Goal: Communication & Community: Answer question/provide support

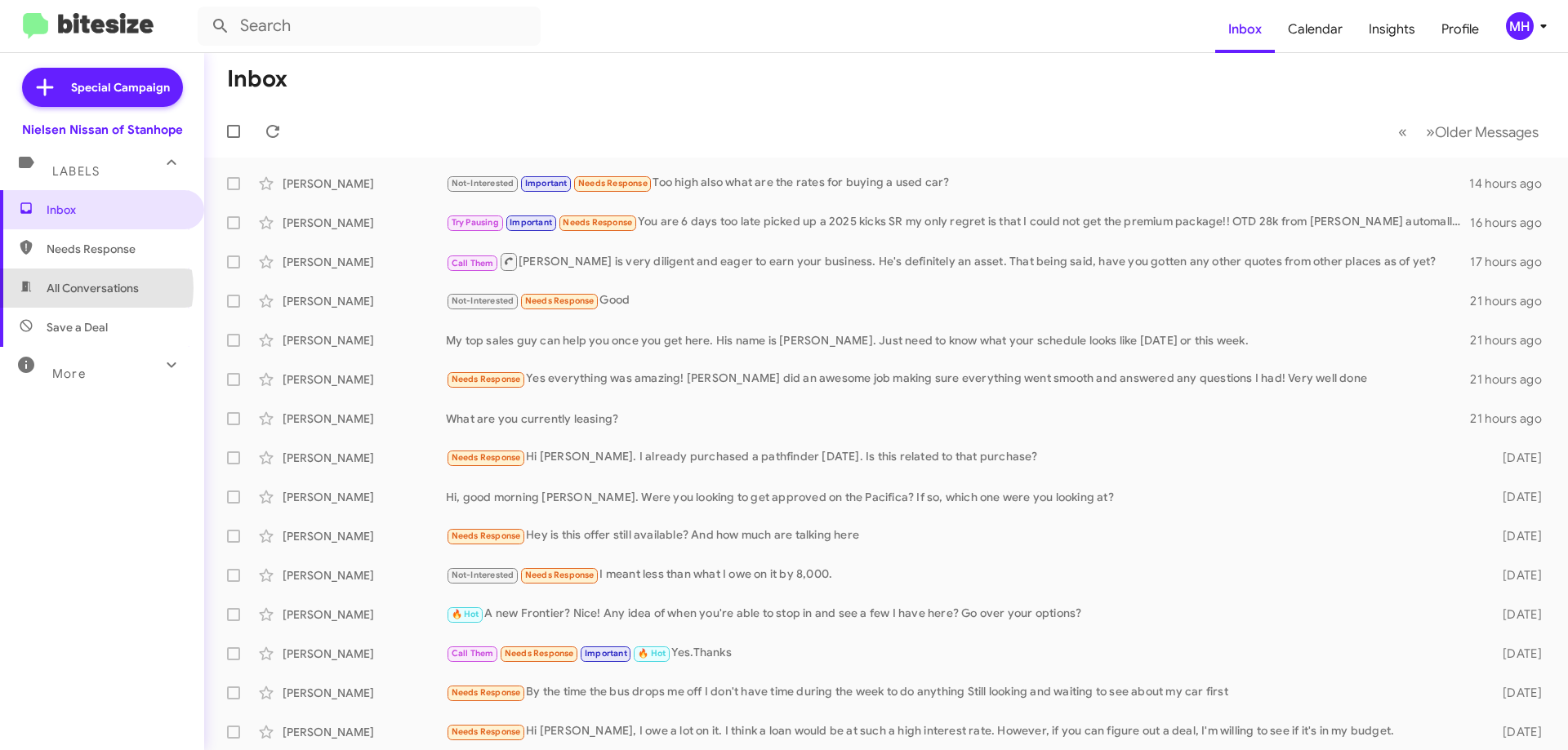
click at [93, 288] on span "All Conversations" at bounding box center [93, 288] width 92 height 17
type input "in:all-conversations"
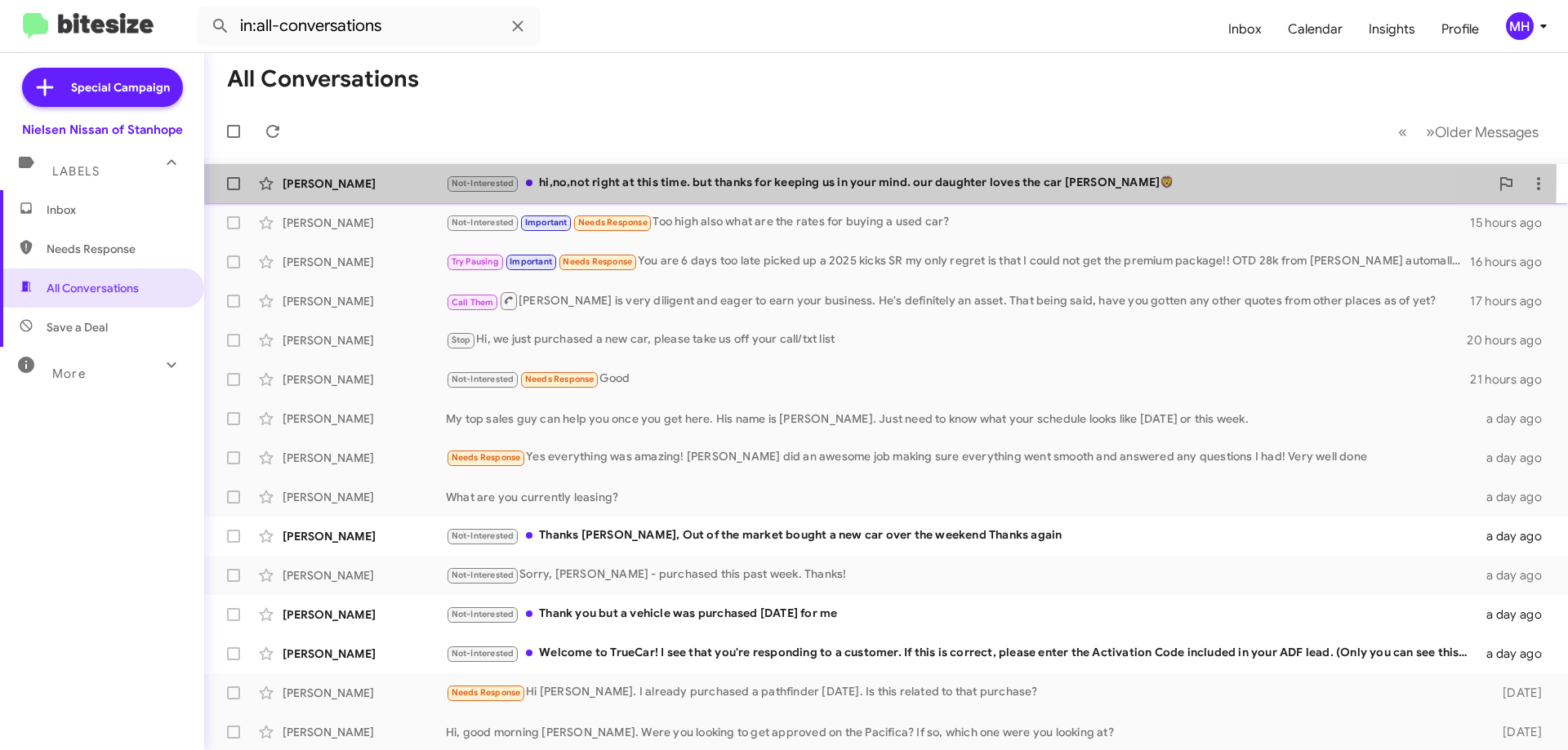
click at [779, 178] on div "Not-Interested hi,no,not right at this time. but thanks for keeping us in your …" at bounding box center [967, 183] width 1043 height 19
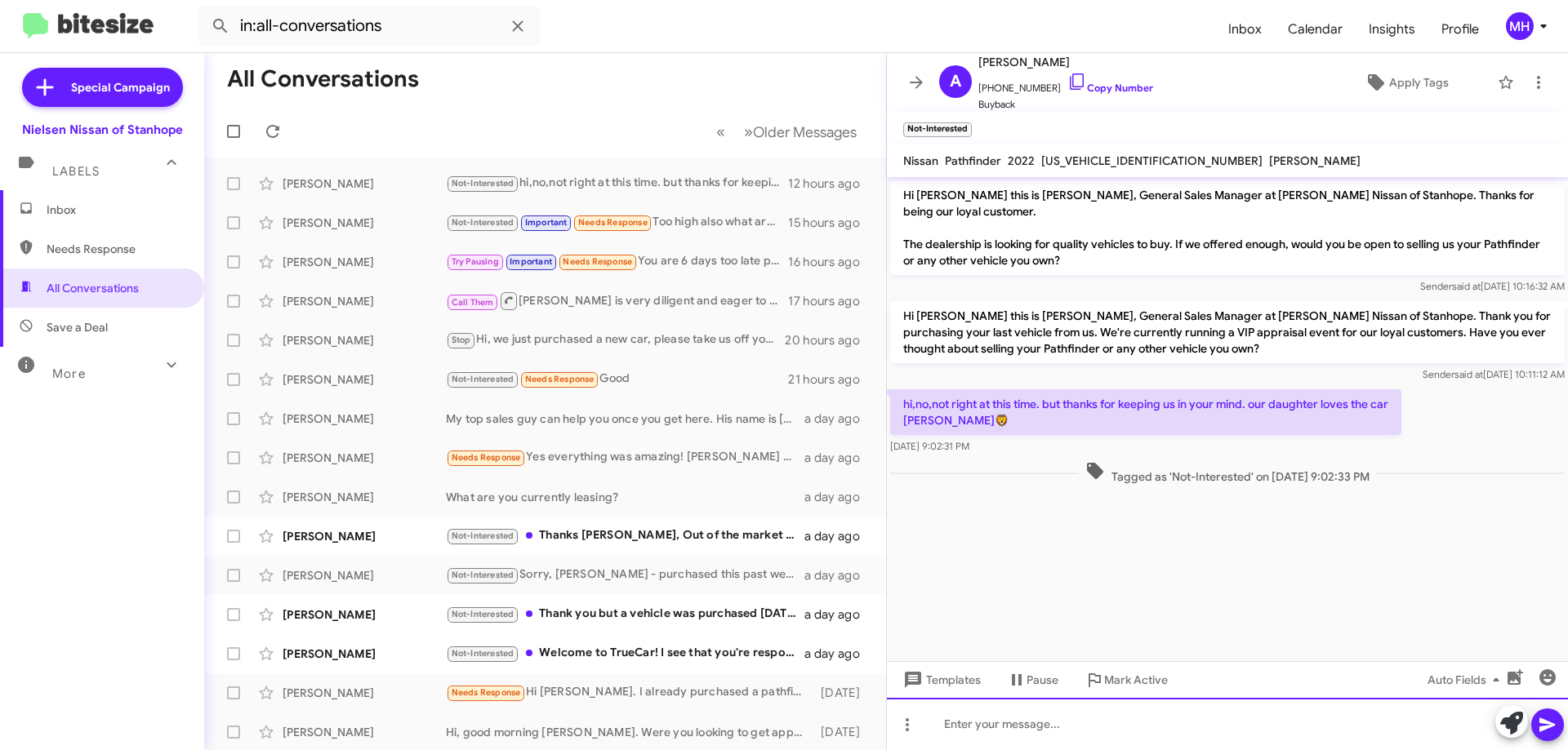
click at [960, 722] on div at bounding box center [1227, 724] width 681 height 52
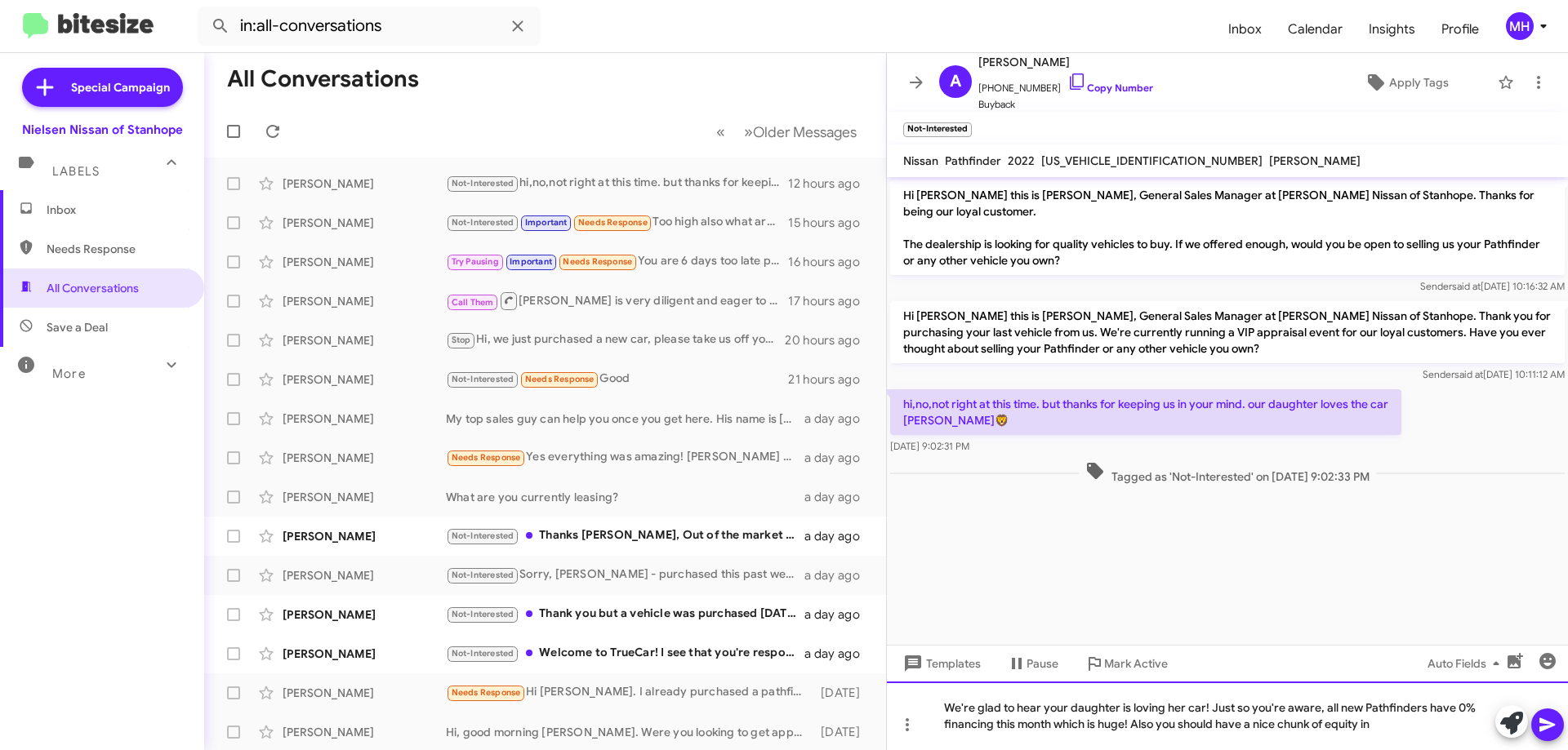
click at [1177, 722] on div "We're glad to hear your daughter is loving her car! Just so you're aware, all n…" at bounding box center [1227, 716] width 681 height 68
click at [1379, 721] on div "We're glad to hear your daughter is loving her car! Just so you're aware, all n…" at bounding box center [1227, 716] width 681 height 68
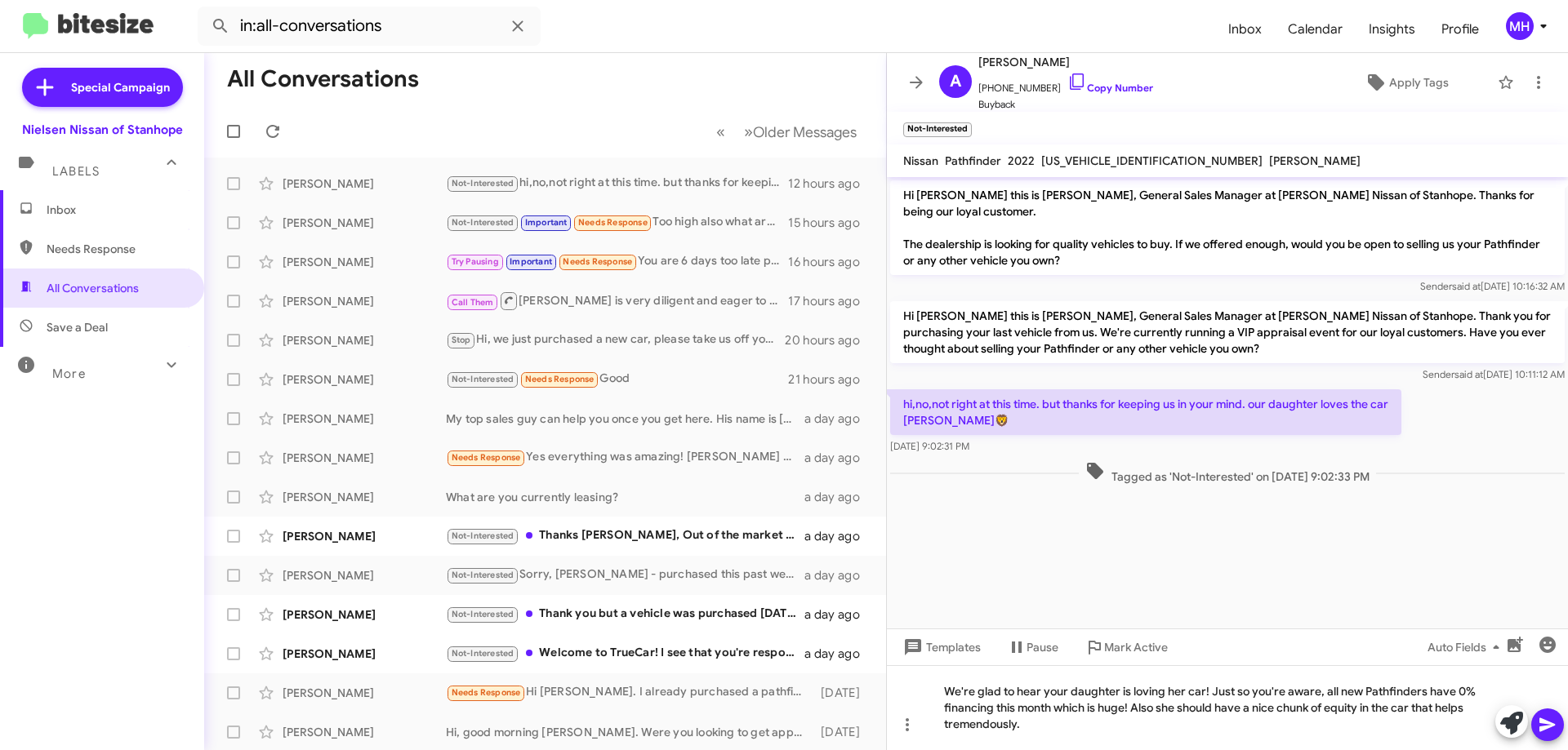
click at [1550, 722] on icon at bounding box center [1547, 725] width 20 height 20
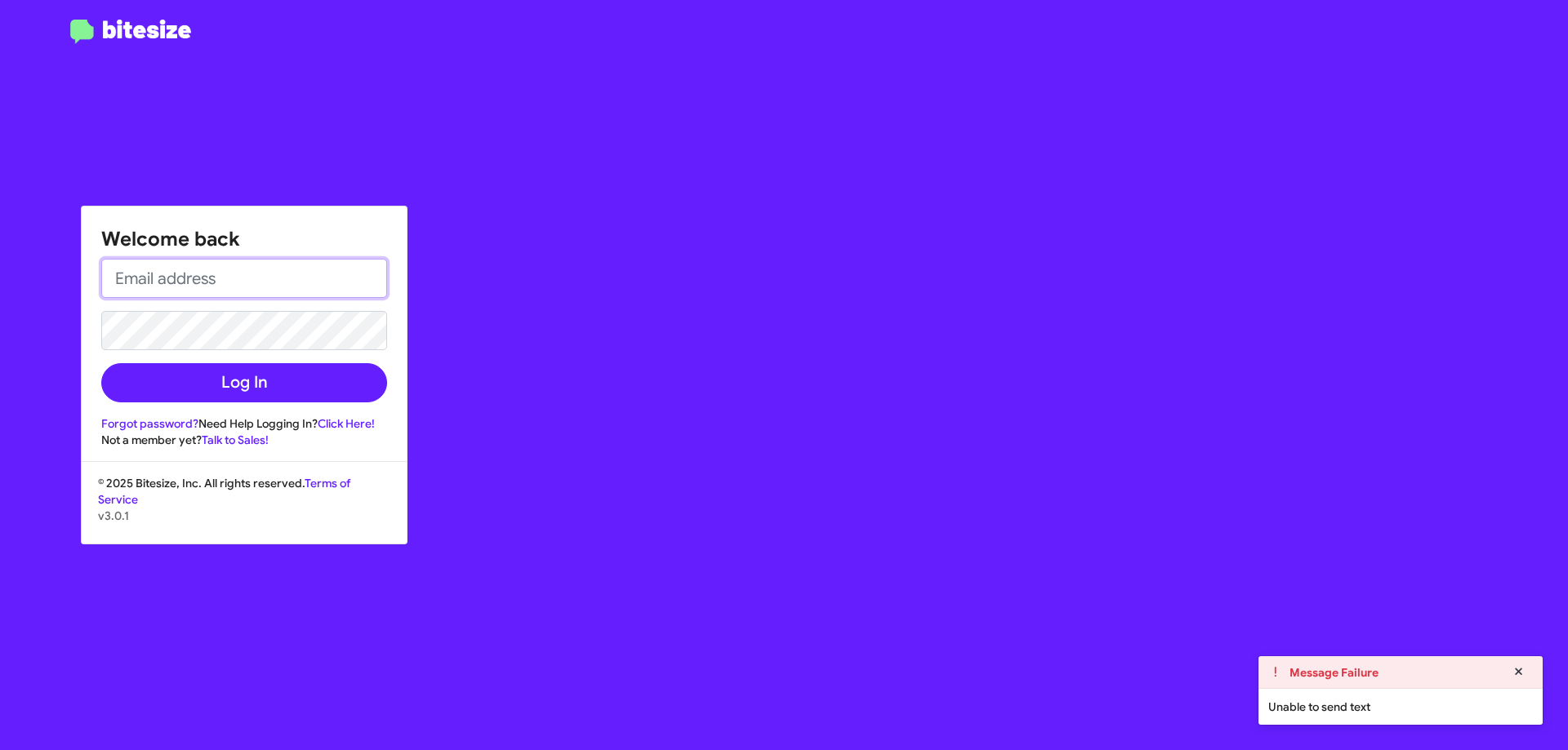
click at [214, 283] on input "email" at bounding box center [244, 278] width 286 height 39
type input "[EMAIL_ADDRESS][DOMAIN_NAME]"
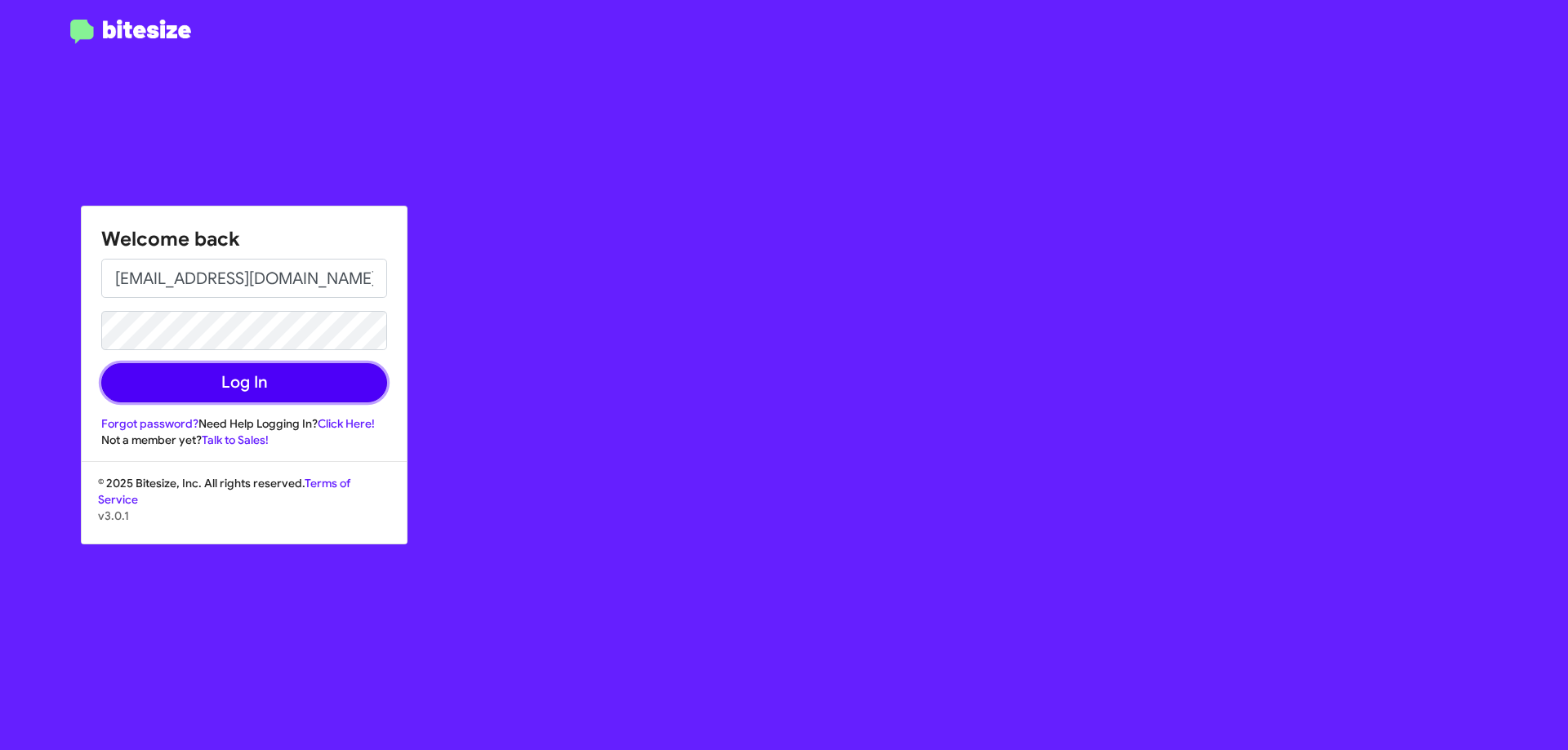
click at [211, 377] on button "Log In" at bounding box center [244, 383] width 286 height 39
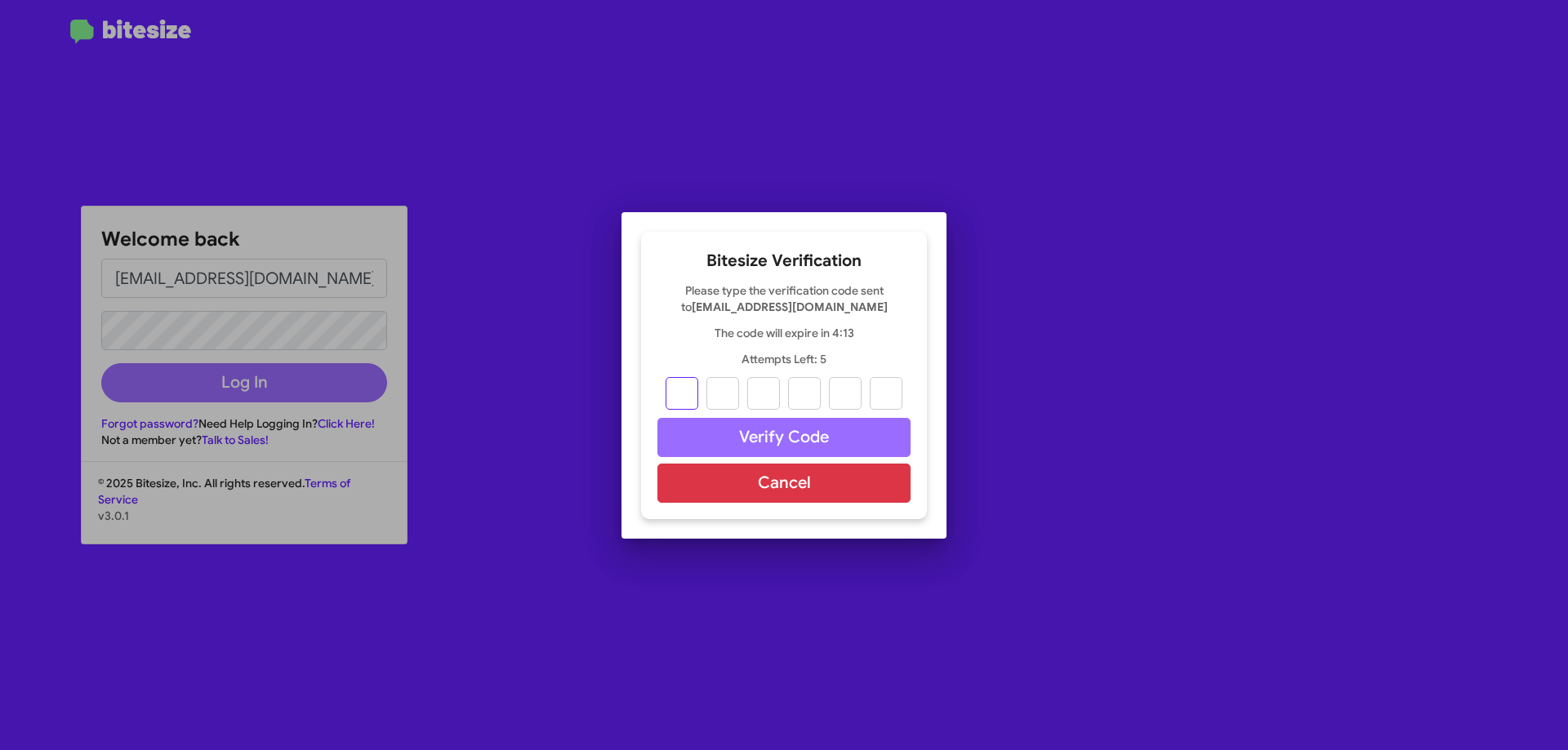
type input "6"
type input "1"
type input "2"
type input "9"
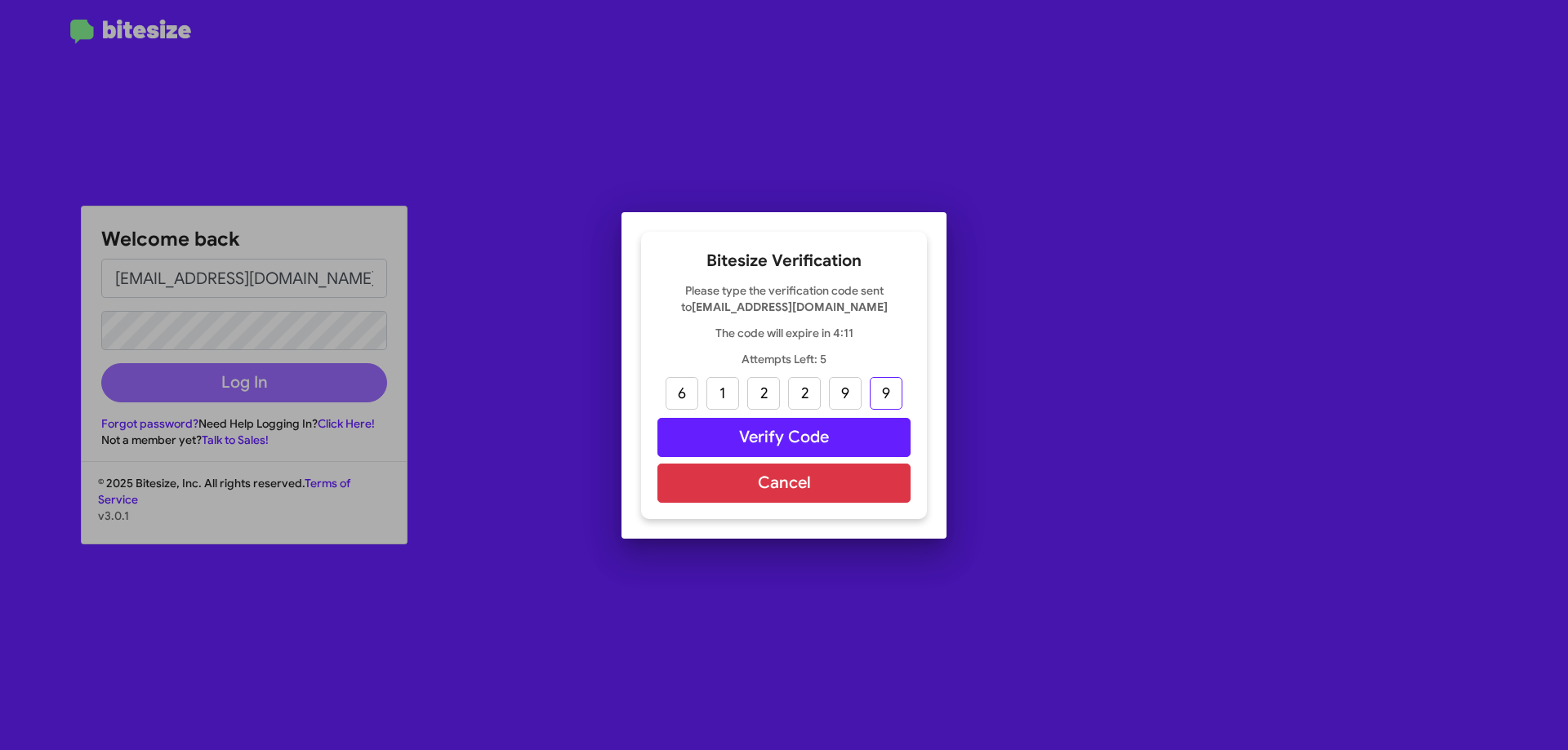
type input "9"
click at [781, 429] on button "Verify Code" at bounding box center [784, 438] width 253 height 39
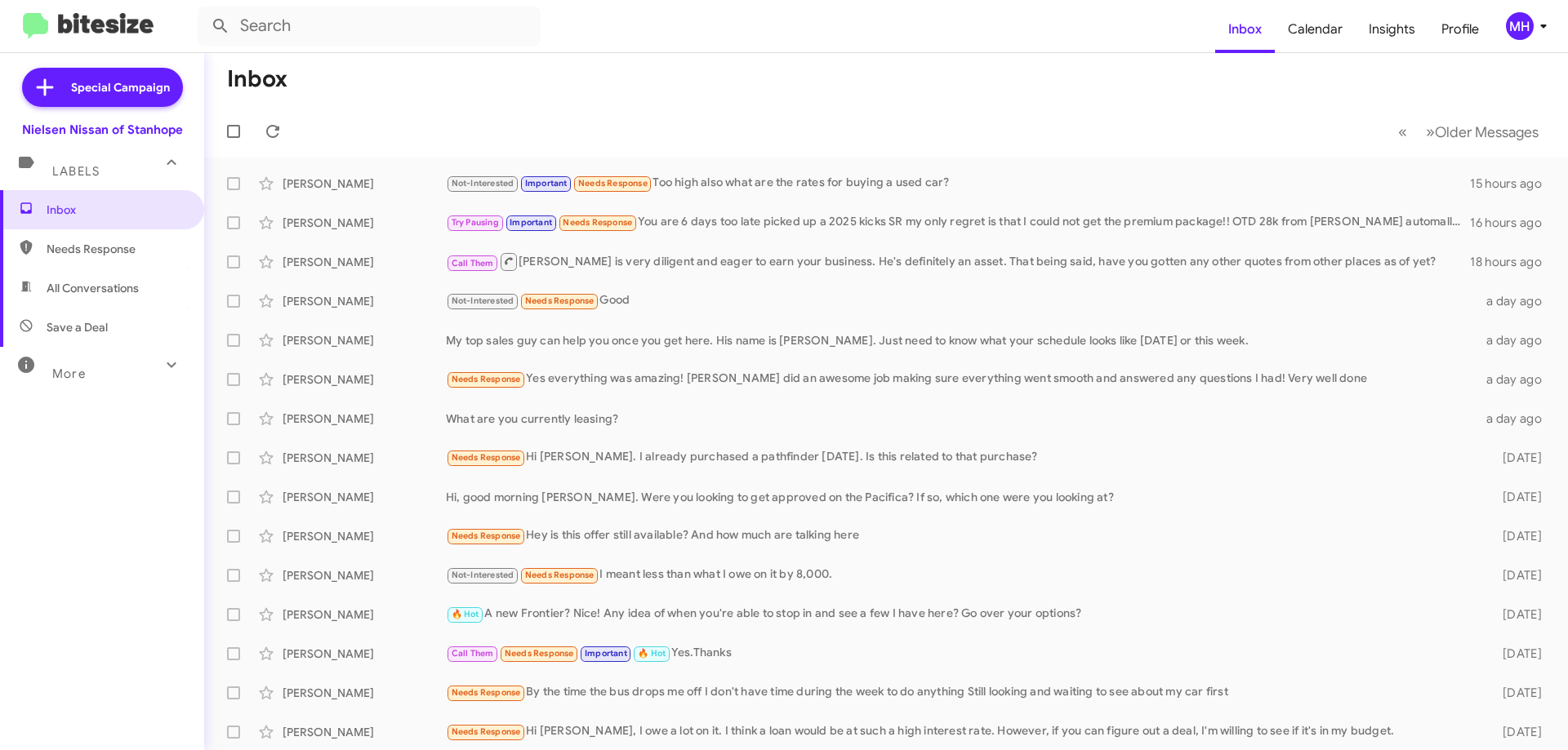
click at [72, 276] on span "All Conversations" at bounding box center [102, 288] width 204 height 39
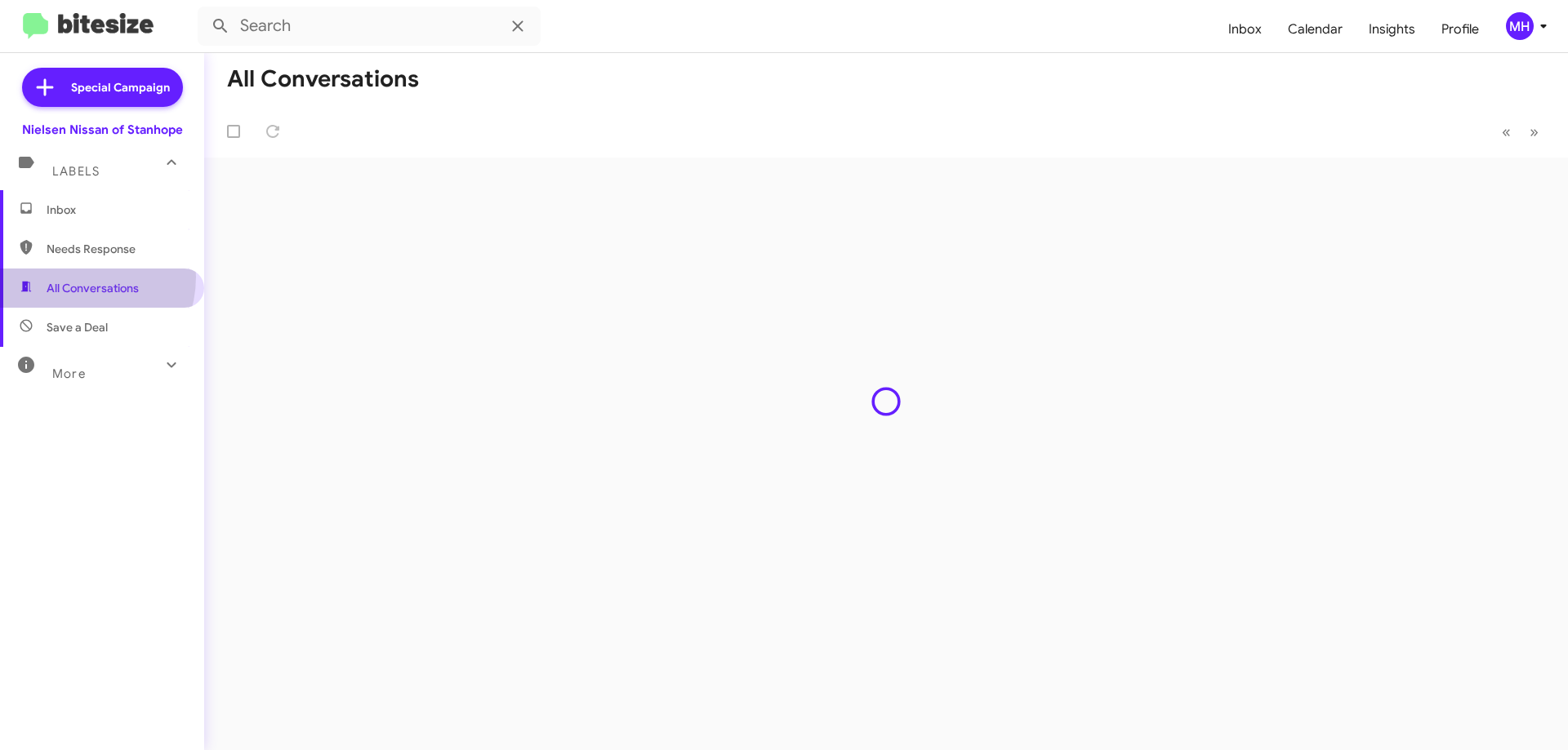
type input "in:all-conversations"
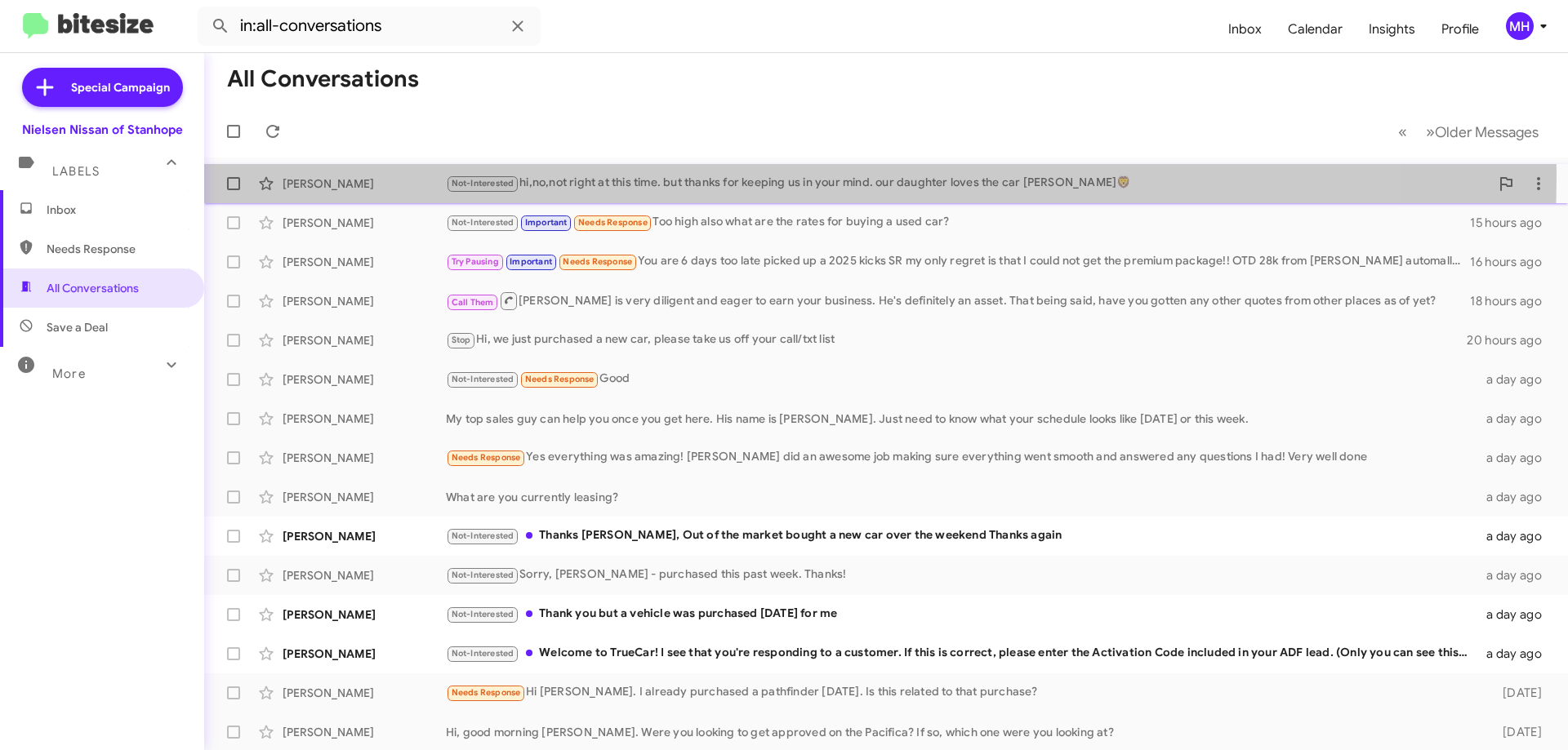
click at [650, 175] on div "Not-Interested hi,no,not right at this time. but thanks for keeping us in your …" at bounding box center [967, 183] width 1043 height 19
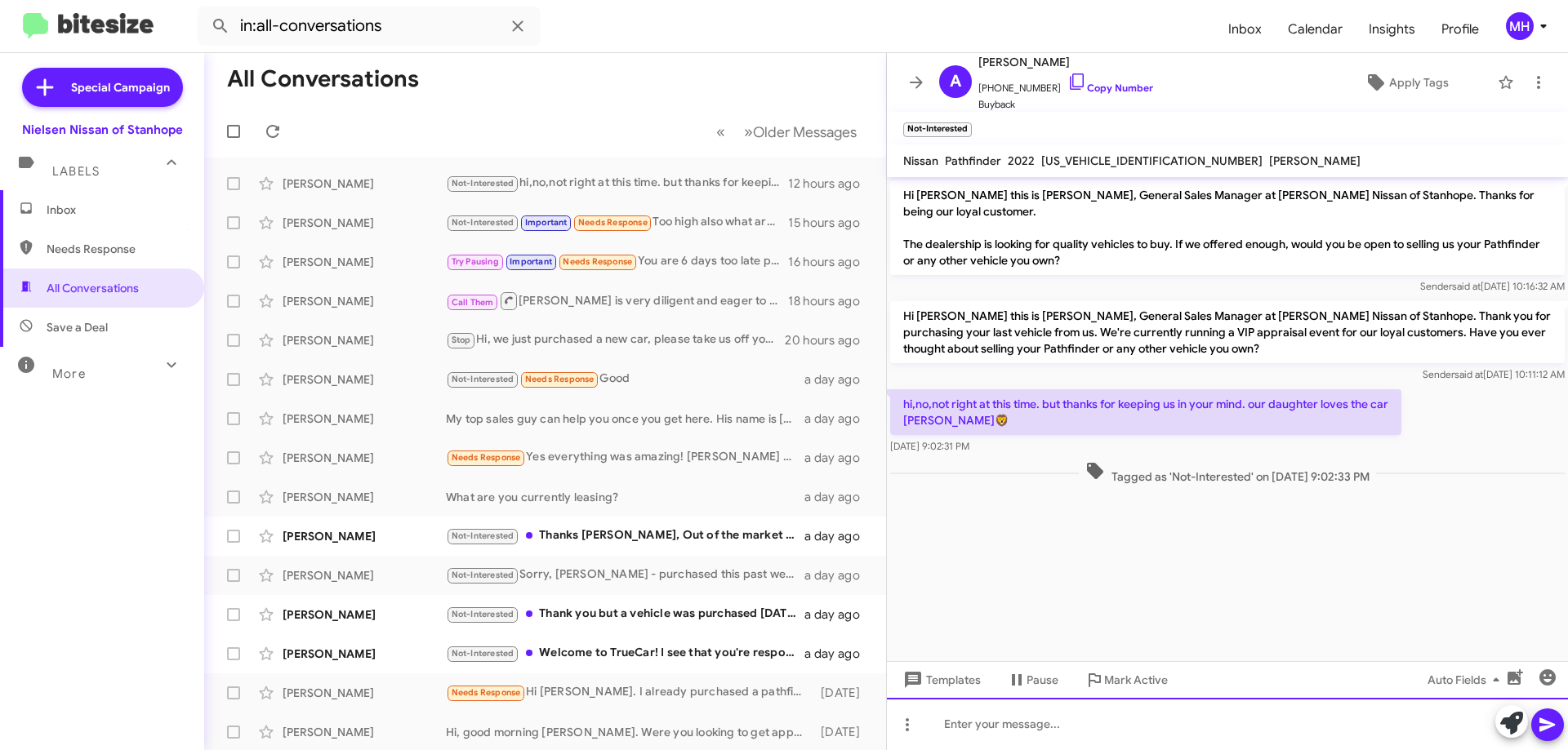
click at [940, 721] on div at bounding box center [1227, 724] width 681 height 52
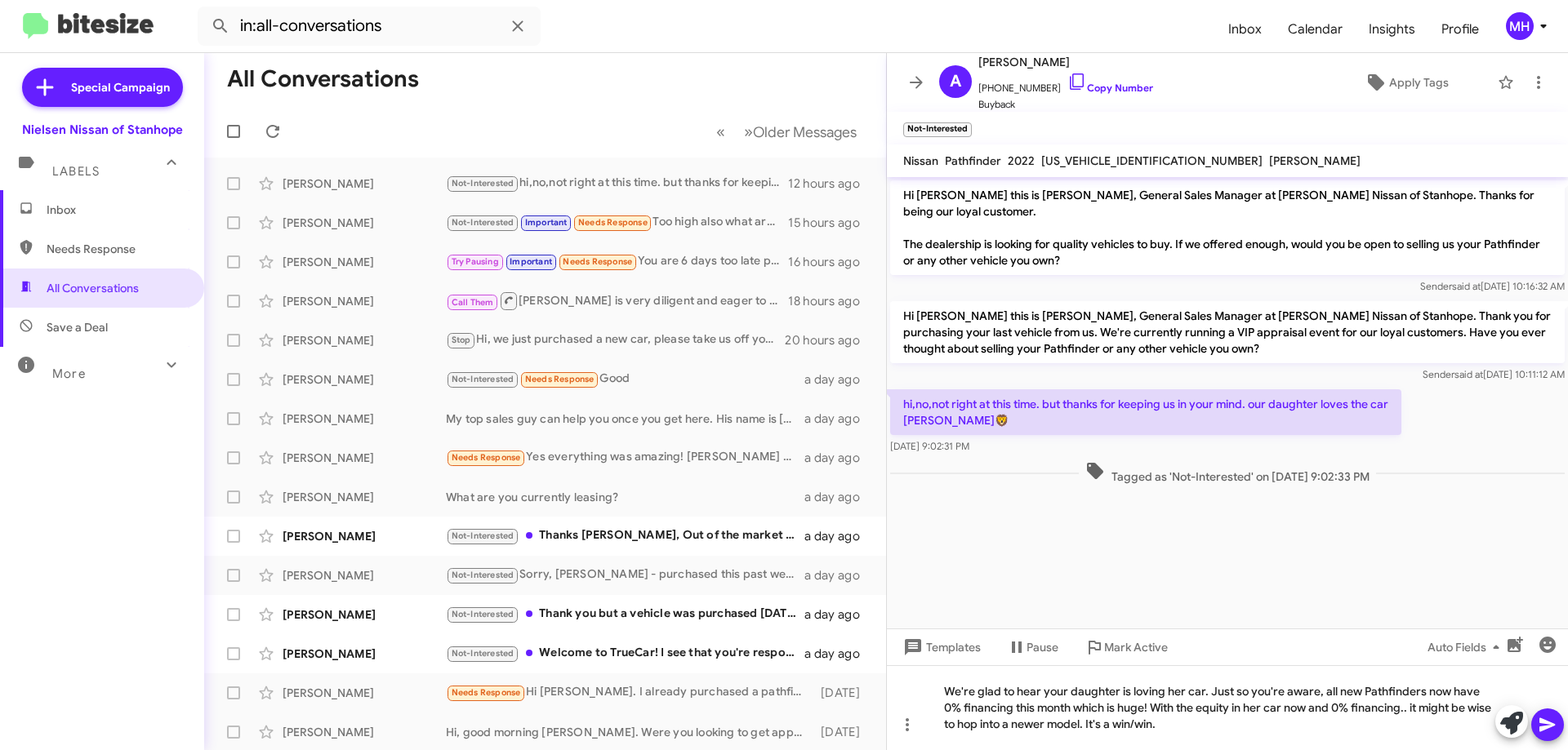
click at [1545, 722] on icon at bounding box center [1547, 726] width 16 height 14
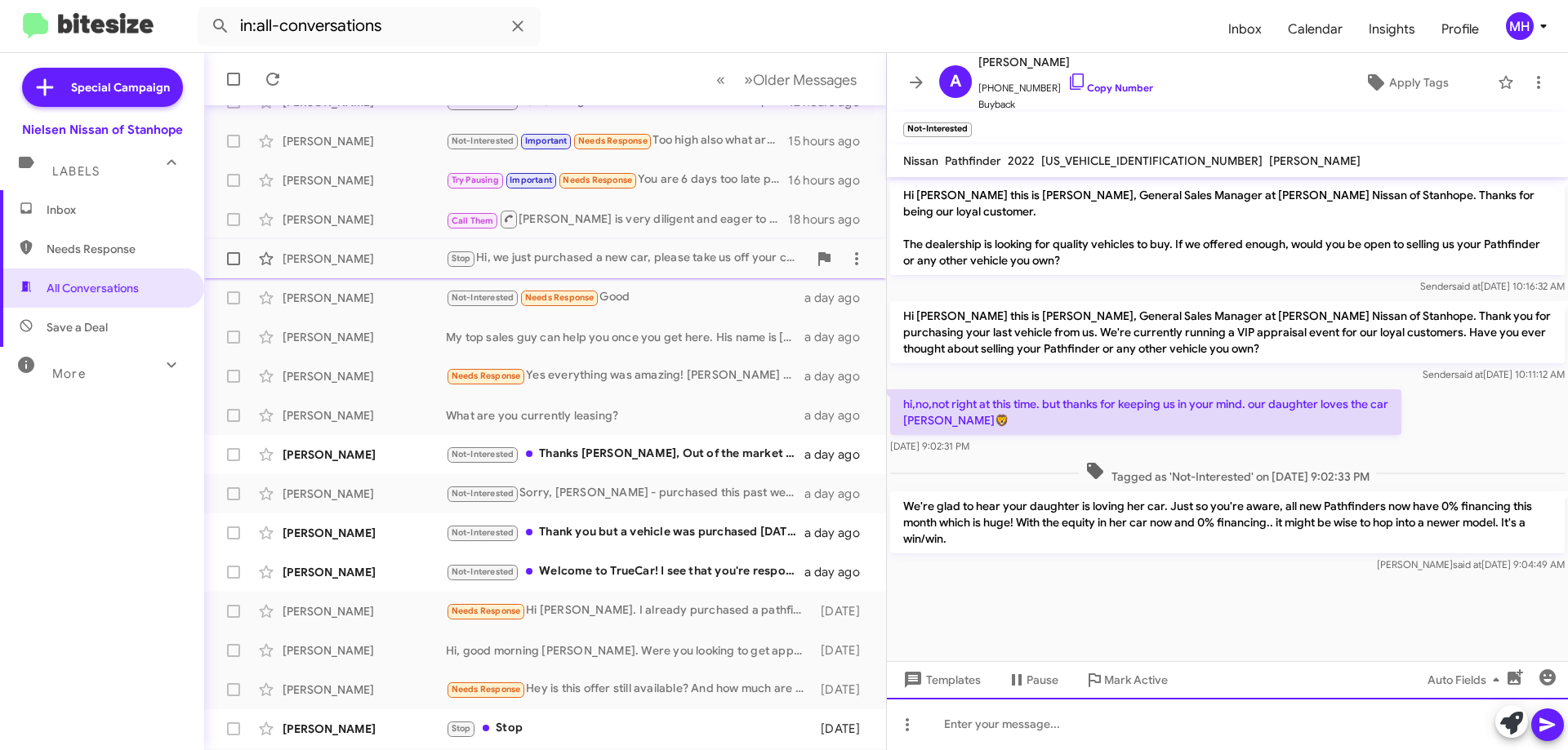
scroll to position [163, 0]
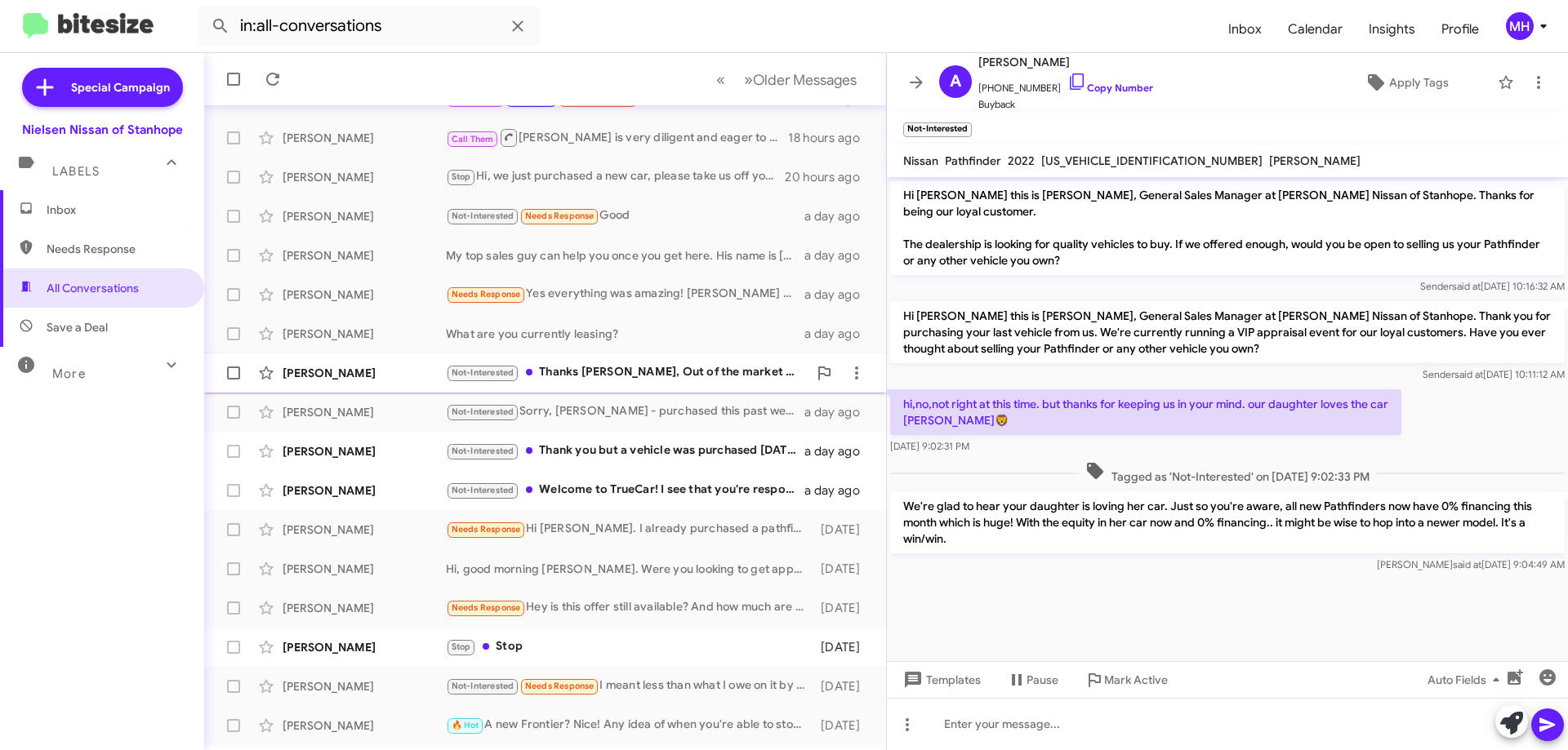
click at [605, 365] on div "Not-Interested Thanks [PERSON_NAME], Out of the market bought a new car over th…" at bounding box center [626, 372] width 361 height 19
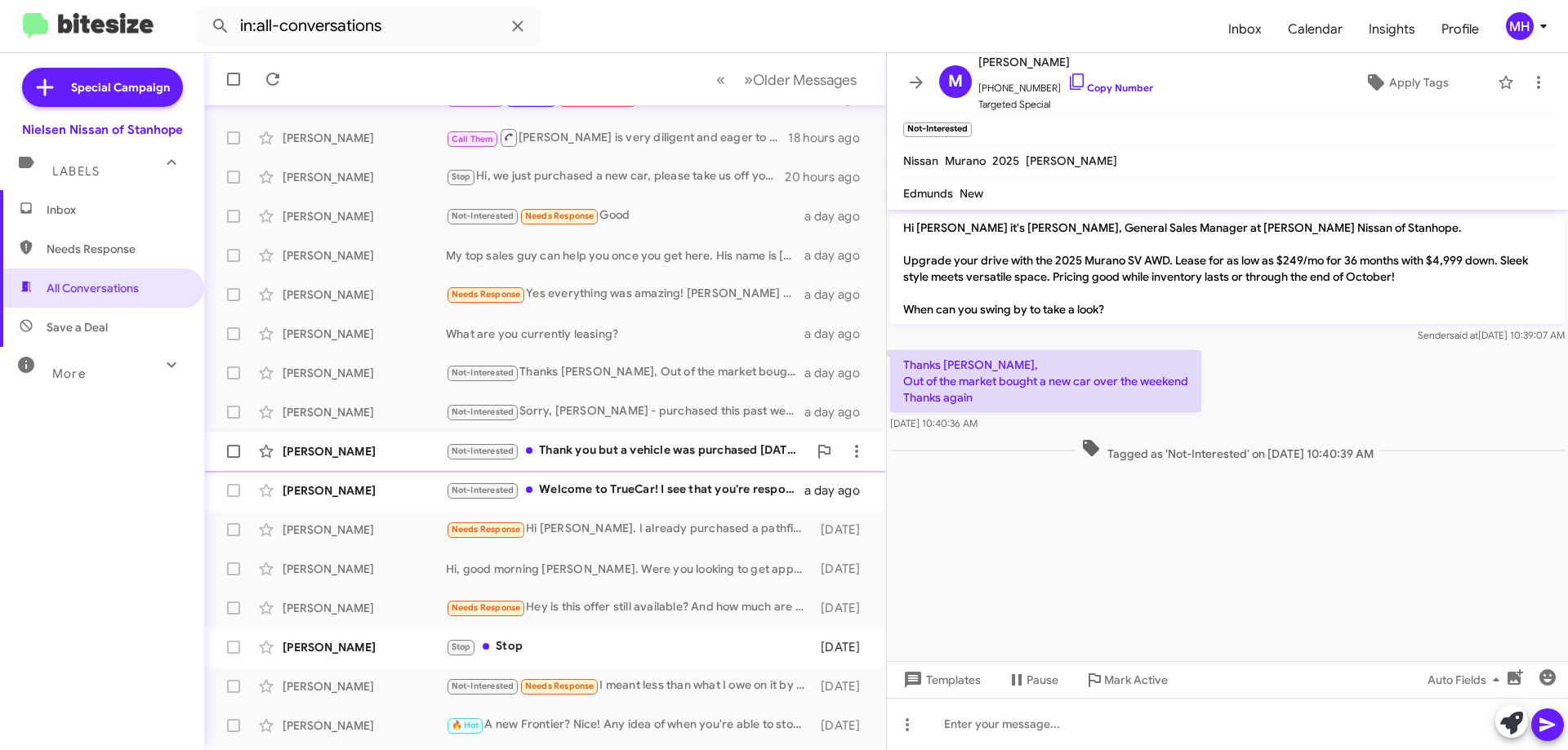
click at [600, 448] on div "Not-Interested Thank you but a vehicle was purchased [DATE] for me" at bounding box center [626, 450] width 361 height 19
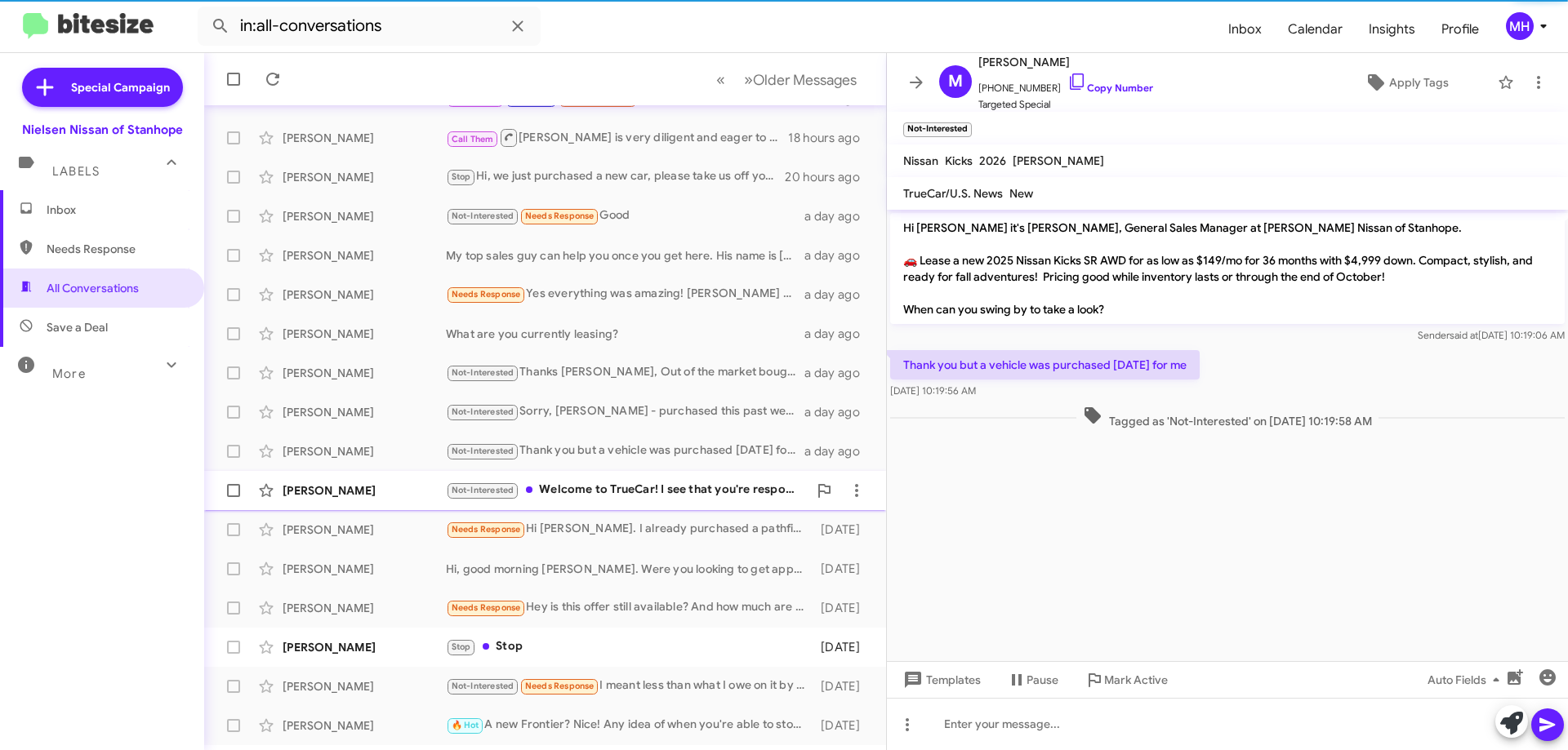
click at [595, 485] on div "Not-Interested Welcome to TrueCar! I see that you're responding to a customer. …" at bounding box center [626, 489] width 361 height 19
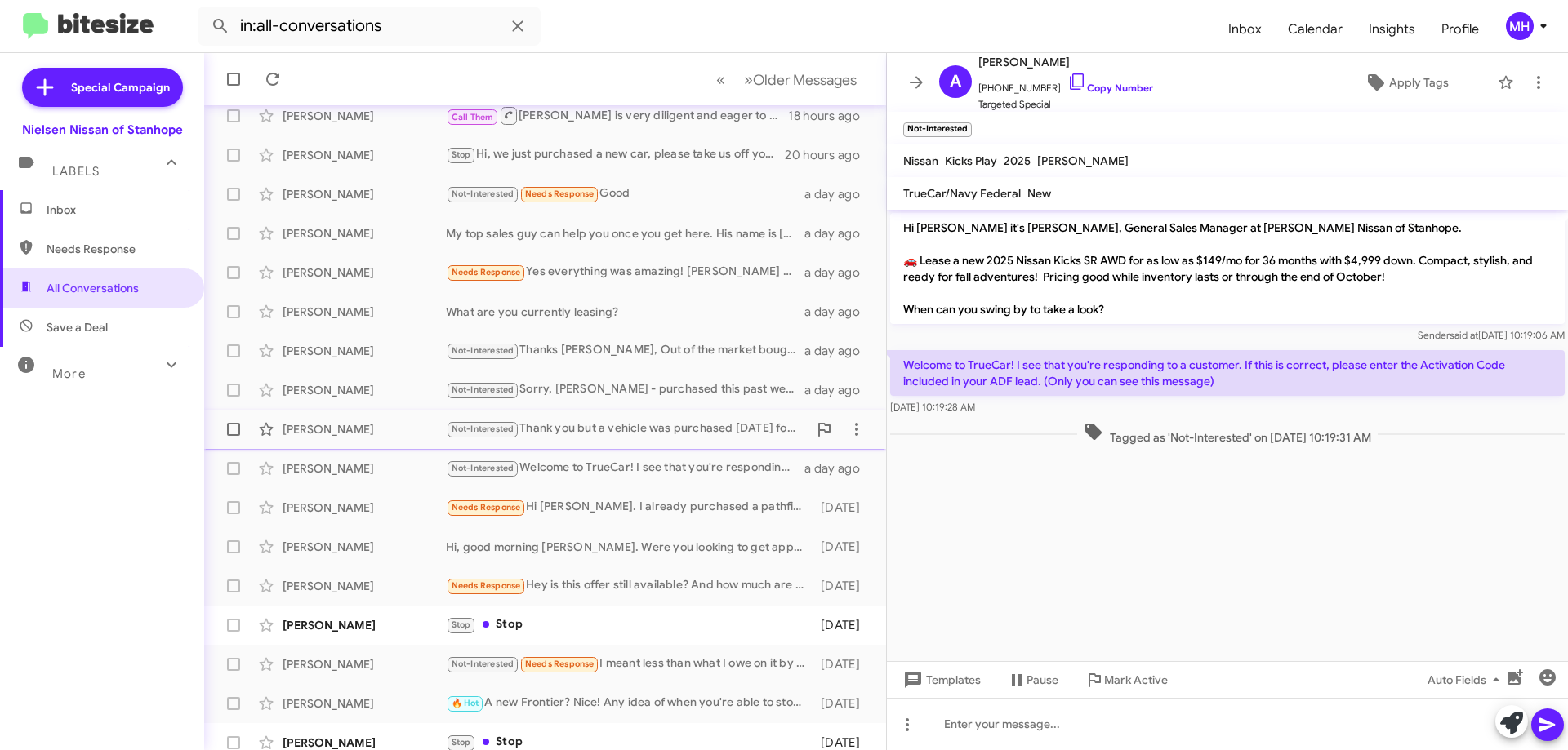
scroll to position [197, 0]
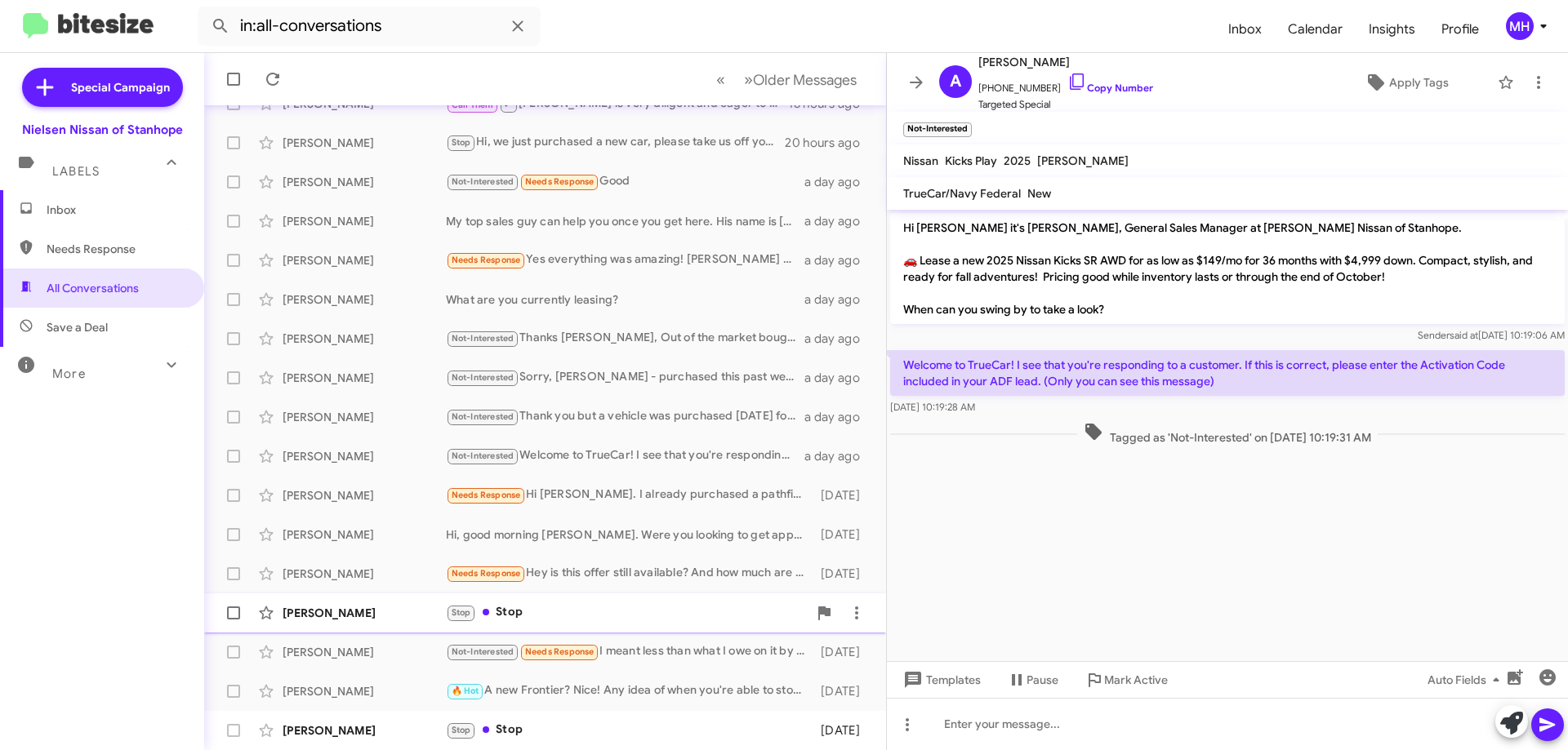
click at [527, 610] on div "Stop Stop" at bounding box center [626, 612] width 361 height 19
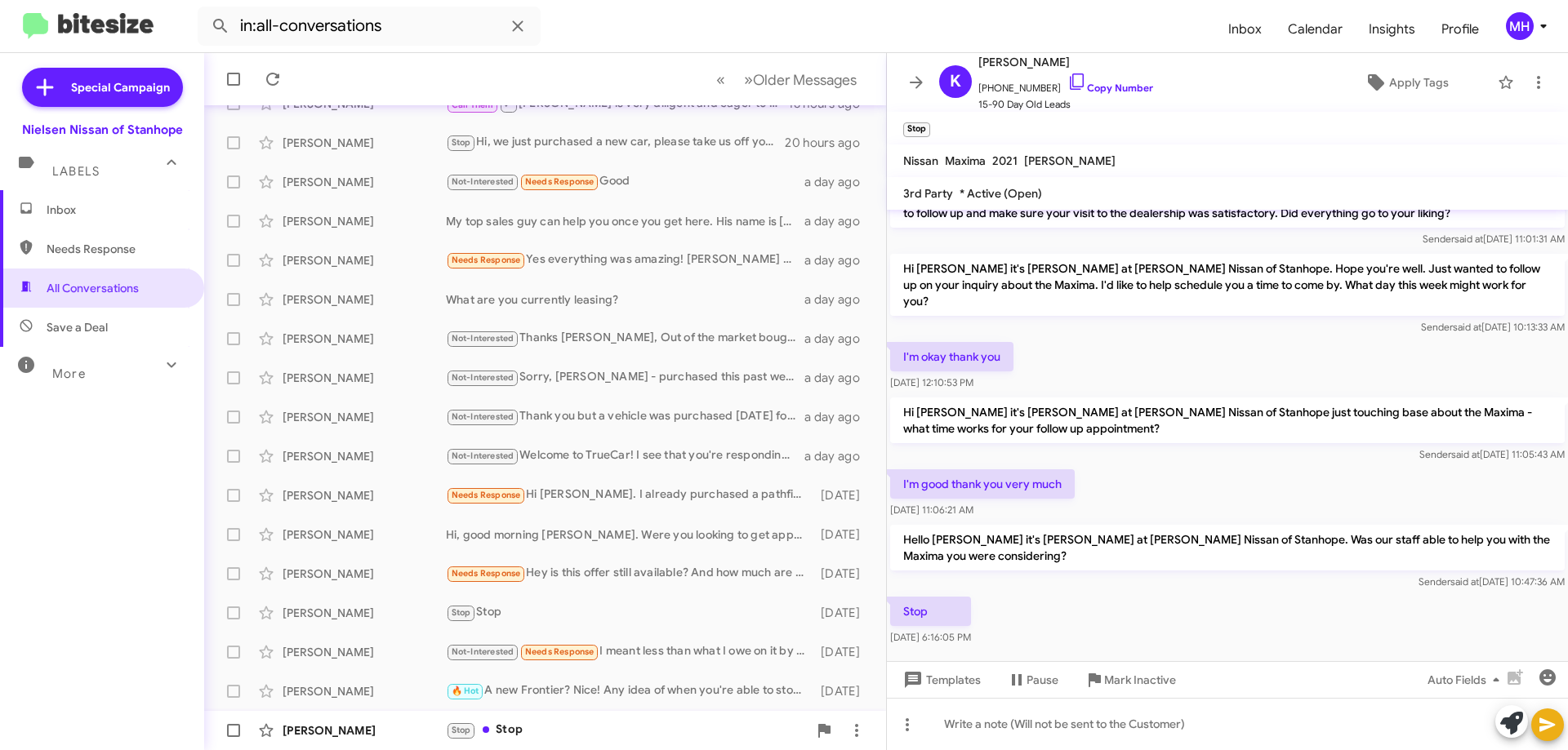
click at [515, 734] on div "Stop Stop" at bounding box center [626, 729] width 361 height 19
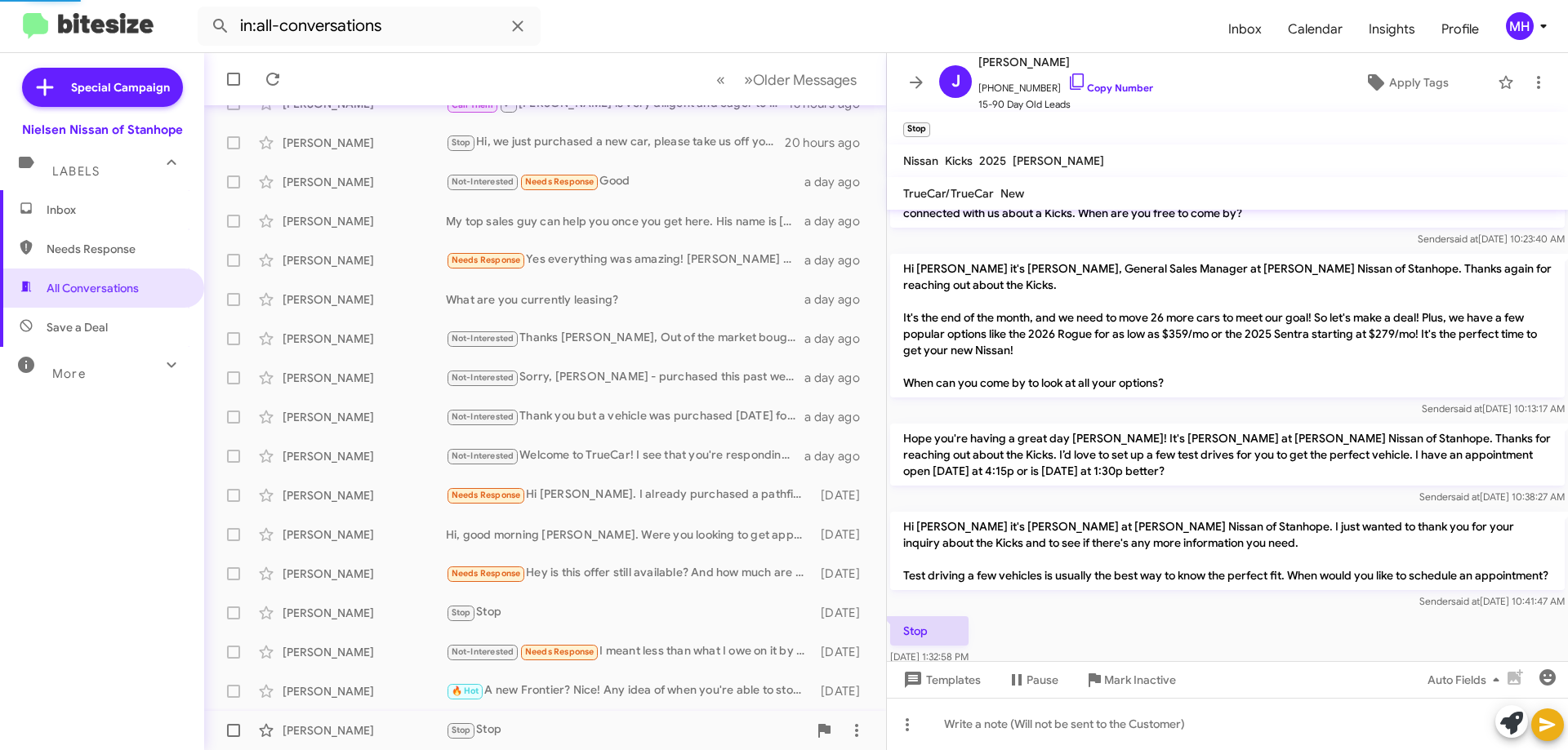
scroll to position [75, 0]
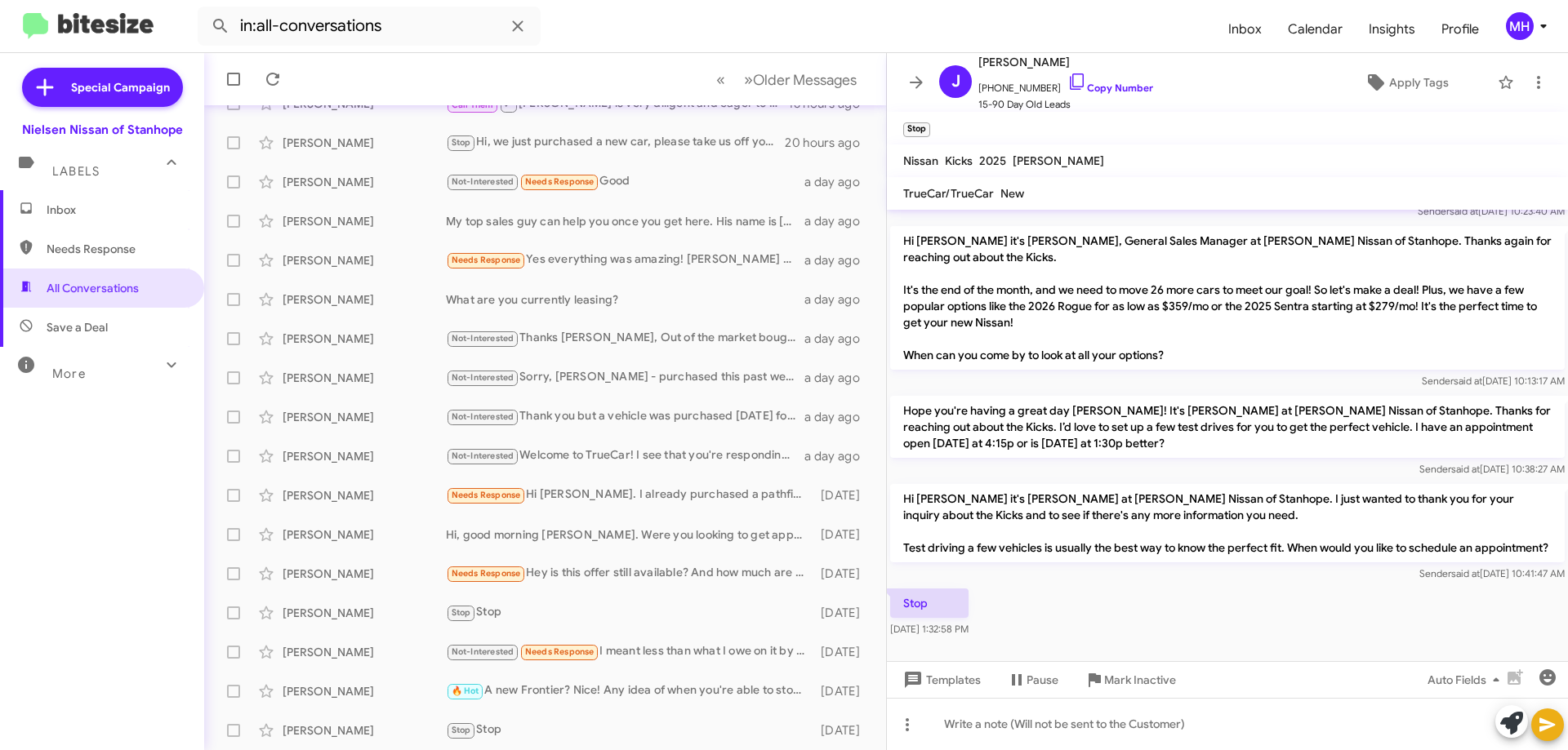
click at [75, 207] on span "Inbox" at bounding box center [116, 209] width 139 height 17
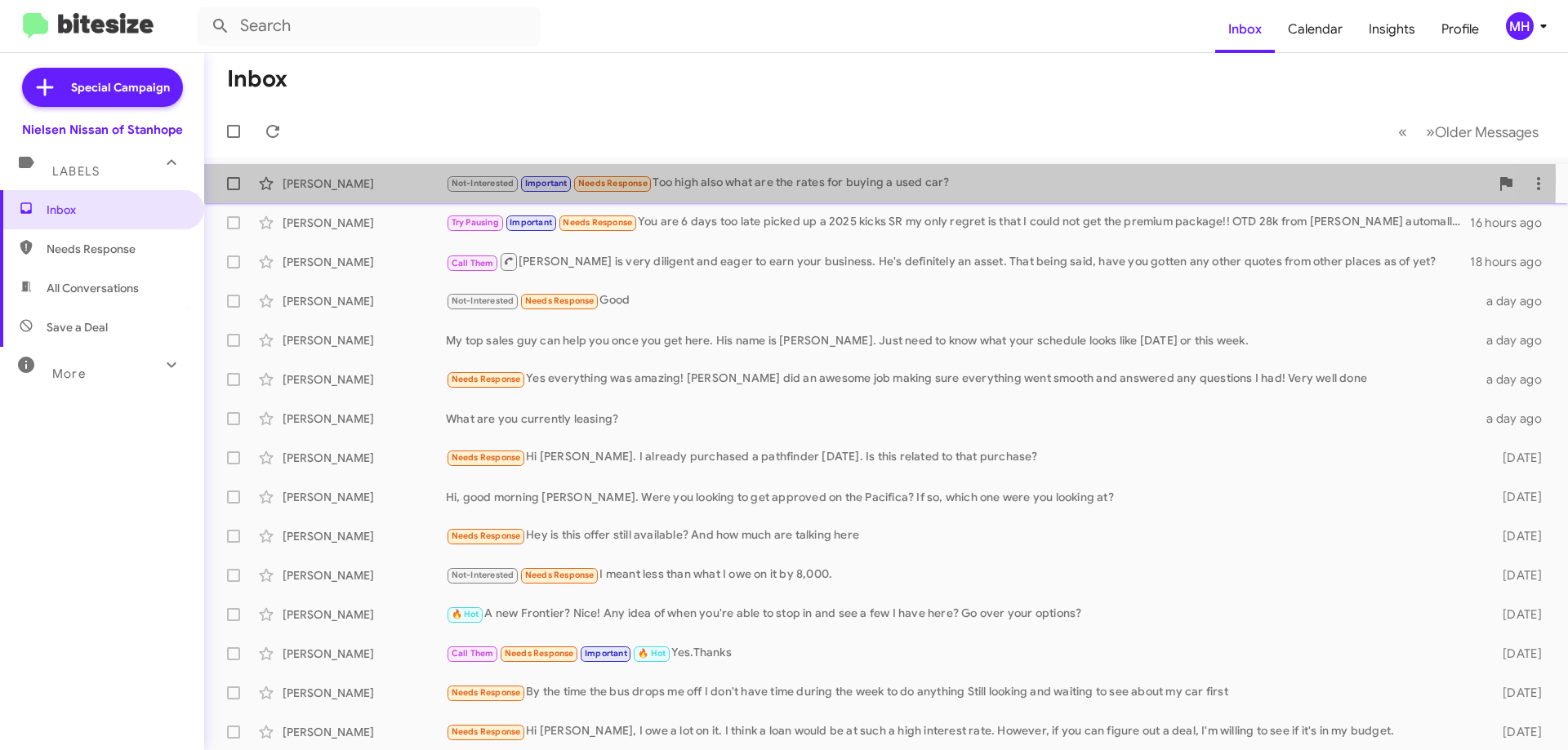
click at [704, 181] on div "Not-Interested Important Needs Response Too high also what are the rates for bu…" at bounding box center [967, 183] width 1043 height 19
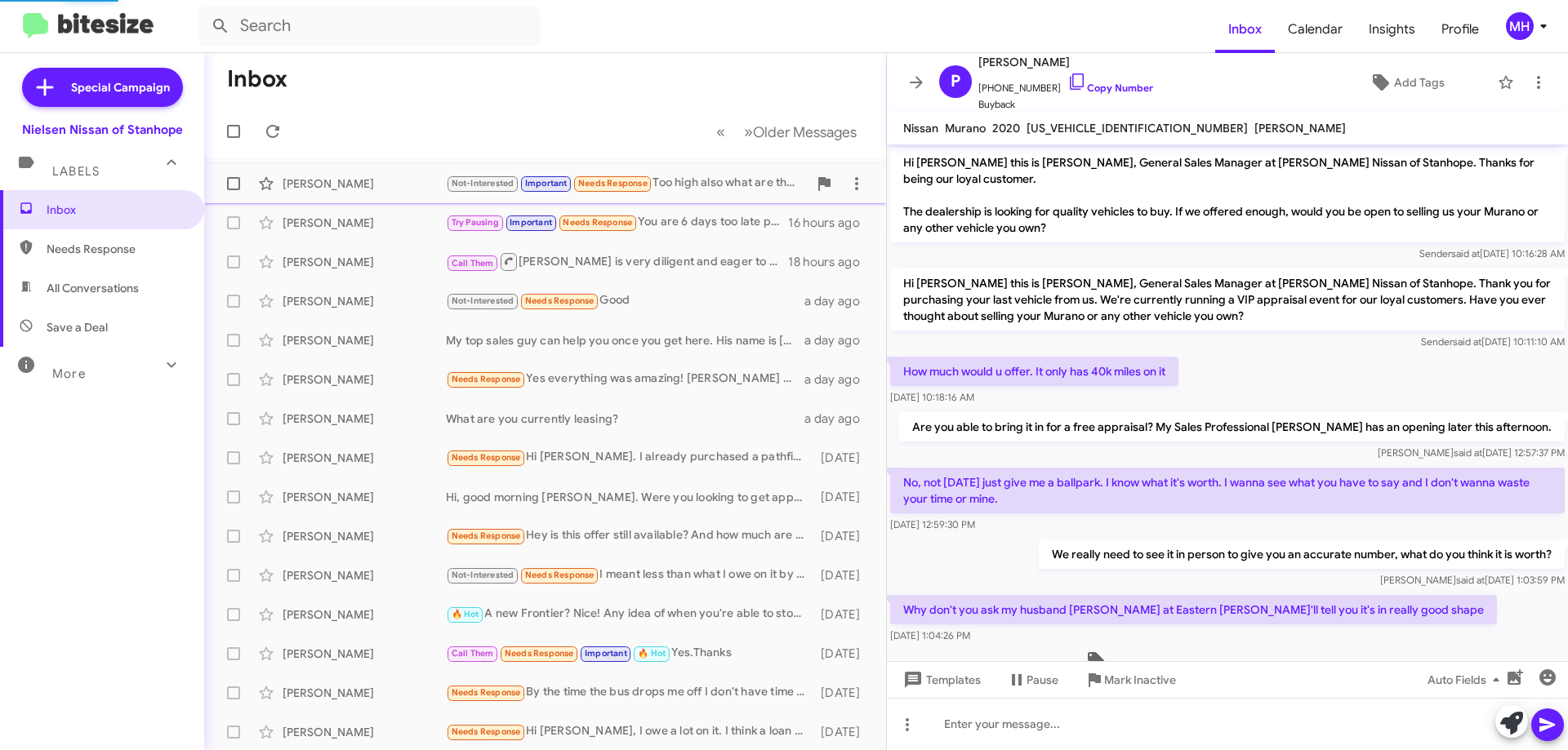
scroll to position [423, 0]
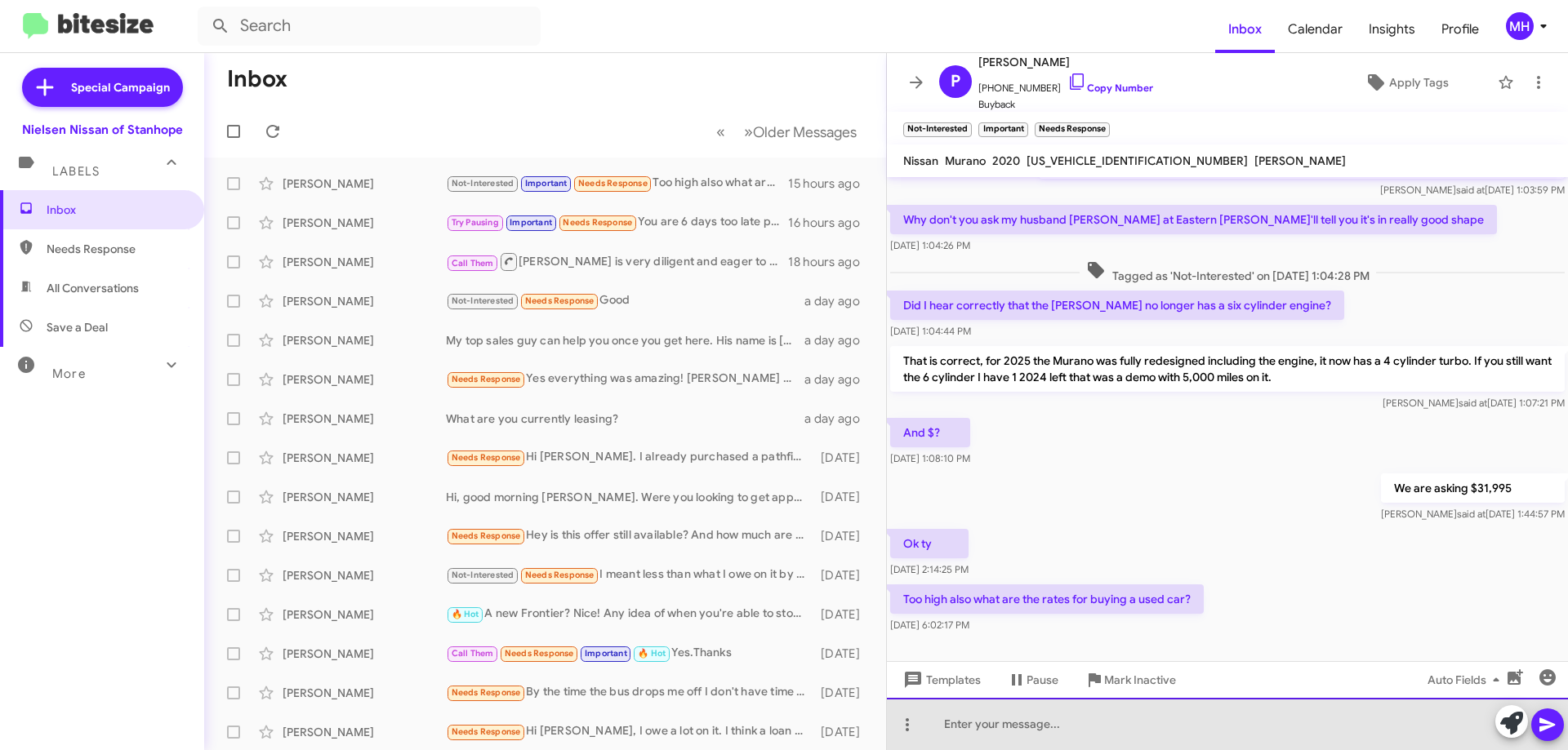
click at [968, 729] on div at bounding box center [1227, 724] width 681 height 52
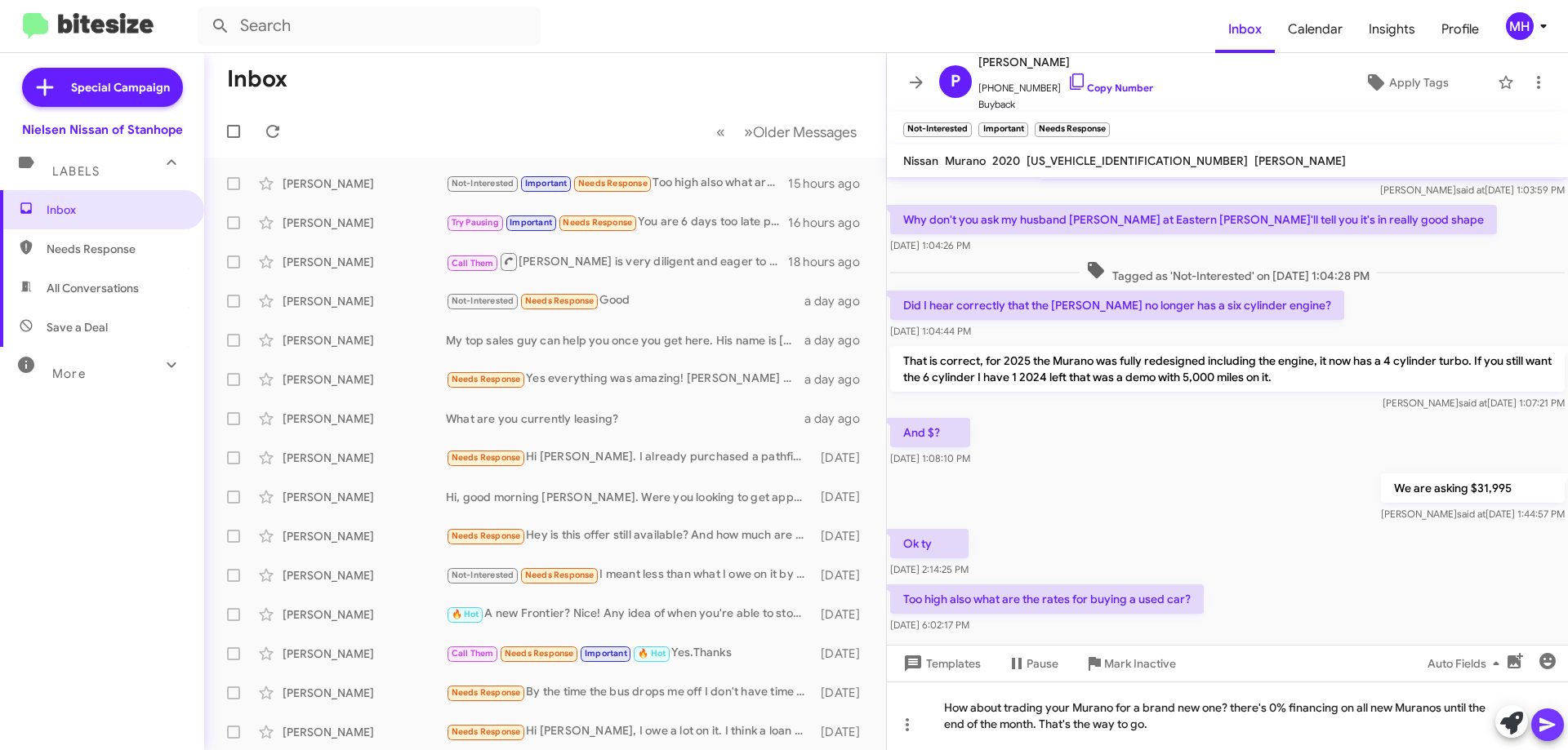
click at [1548, 728] on icon at bounding box center [1547, 726] width 16 height 14
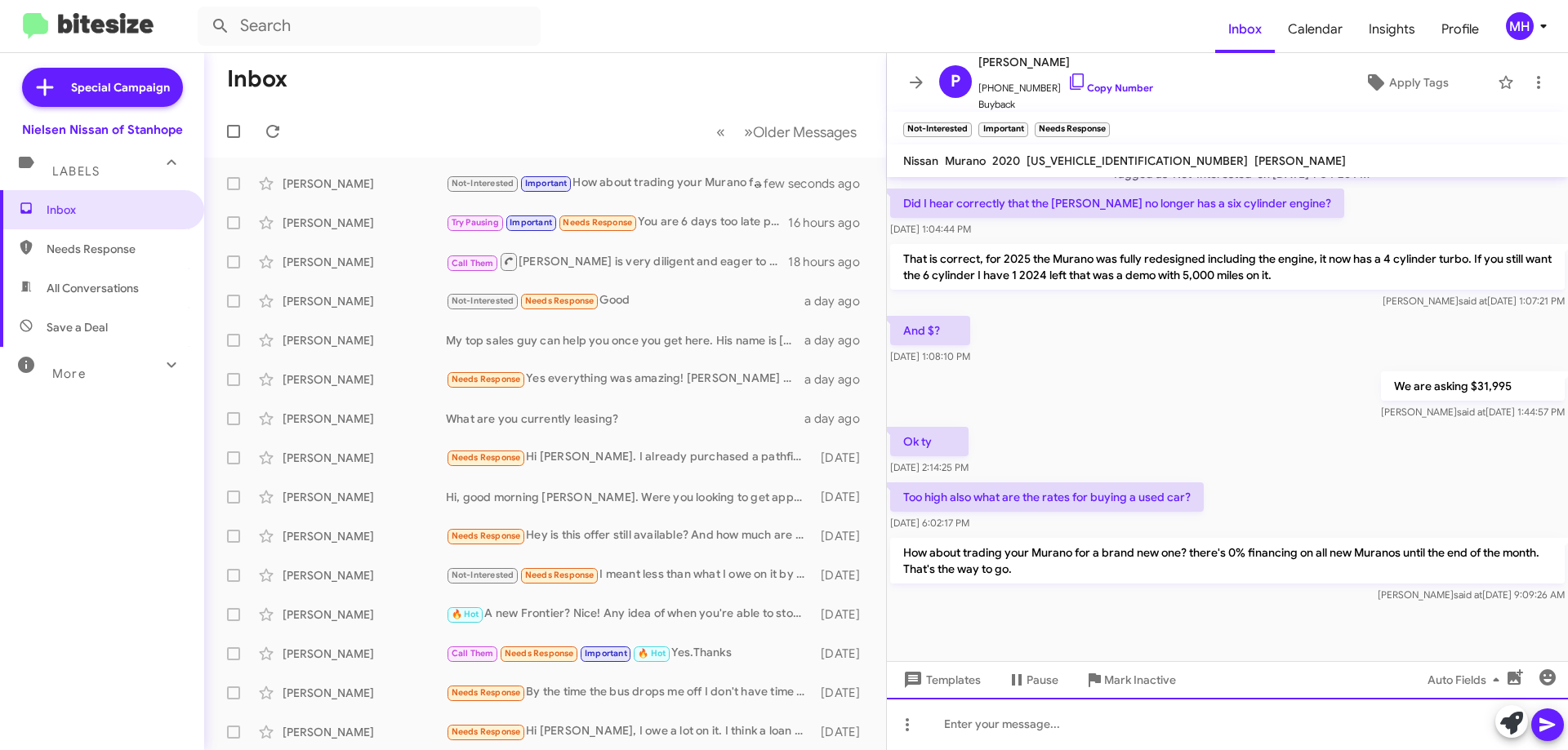
scroll to position [531, 0]
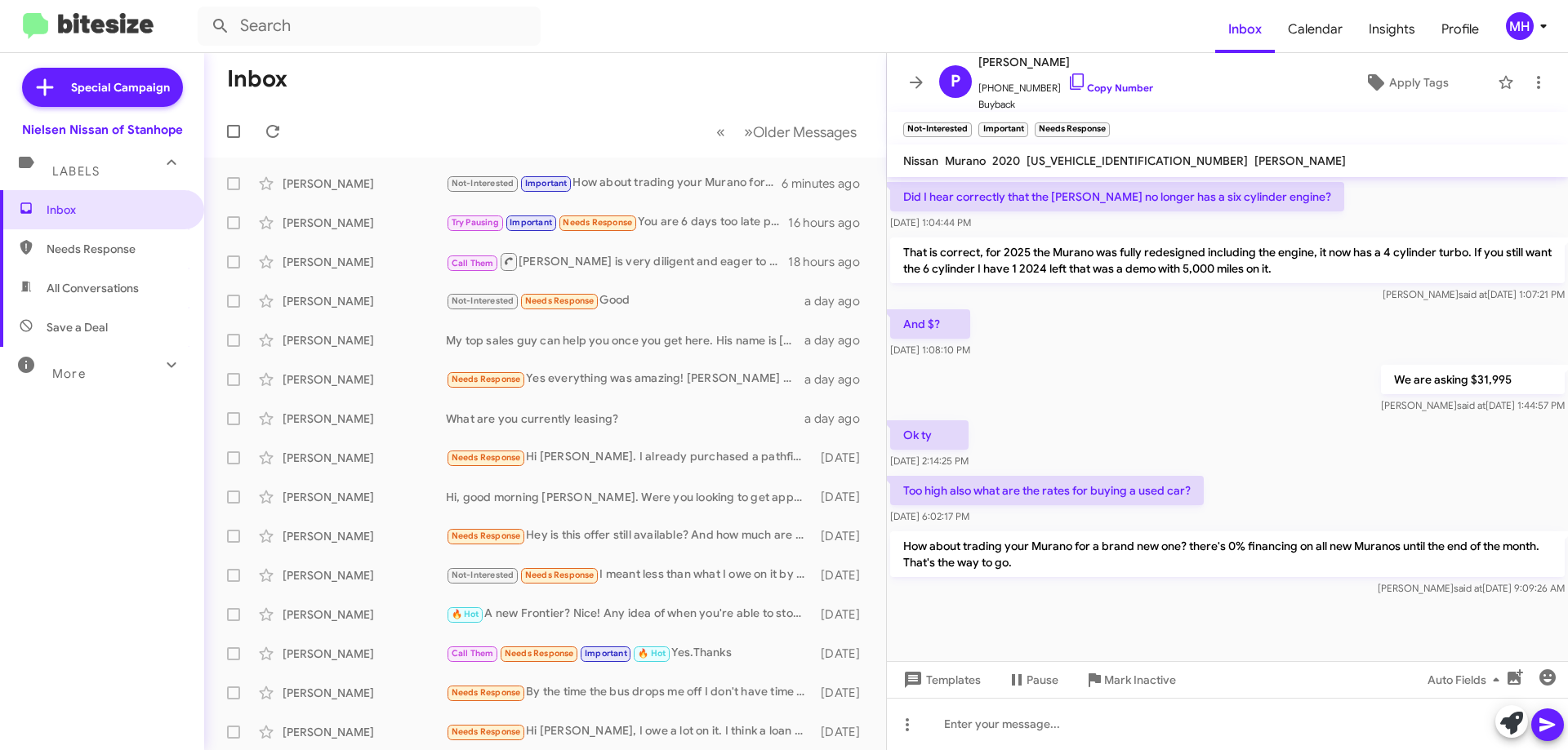
click at [129, 290] on span "All Conversations" at bounding box center [93, 288] width 92 height 17
type input "in:all-conversations"
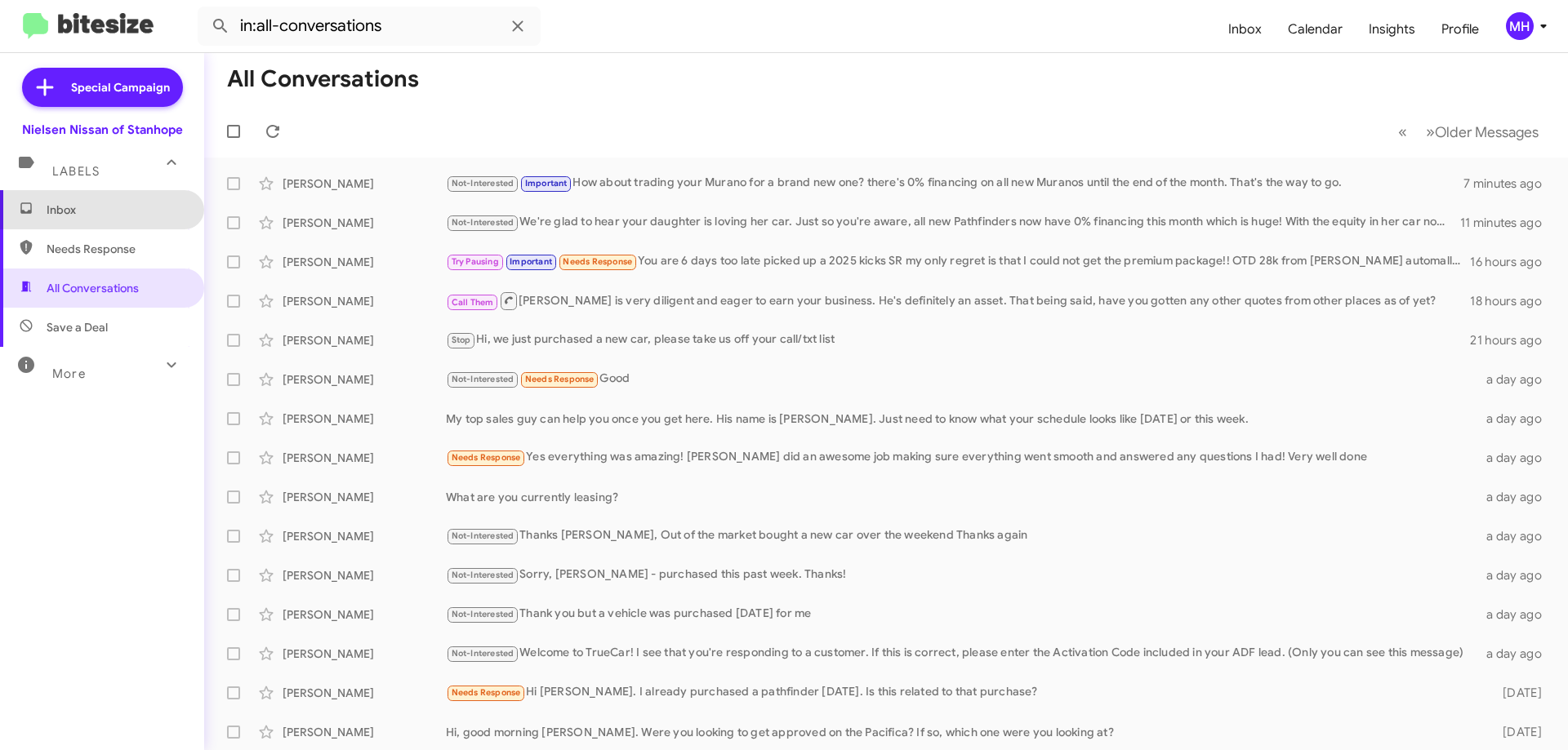
click at [126, 213] on span "Inbox" at bounding box center [116, 209] width 139 height 17
